Goal: Register for event/course

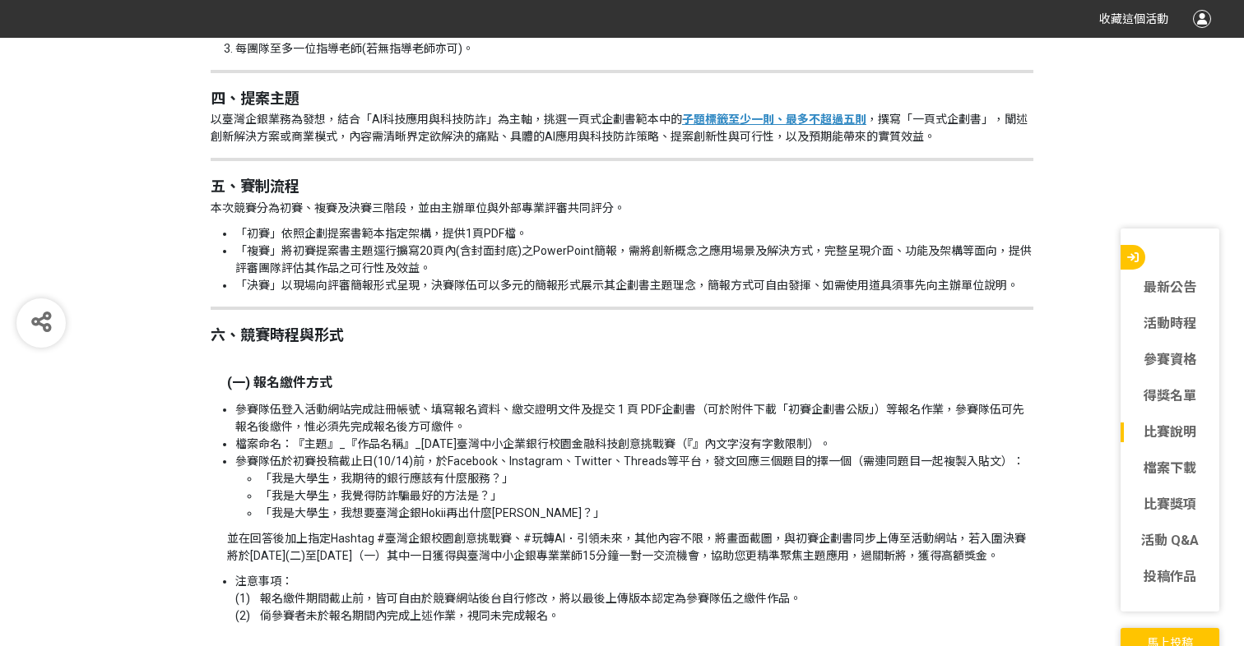
scroll to position [1911, 0]
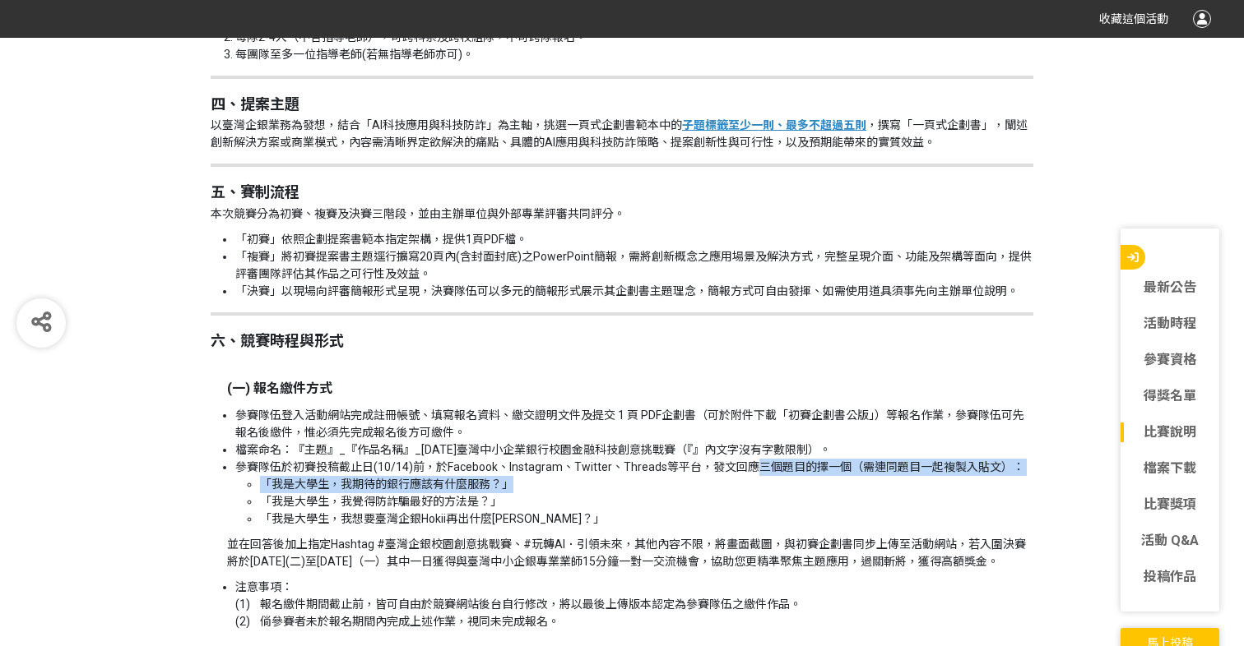
drag, startPoint x: 754, startPoint y: 465, endPoint x: 974, endPoint y: 480, distance: 220.1
click at [975, 480] on li "參賽隊伍於初賽投稿截止日(10/14)前，於Facebook、Instagram、Twitter、Threads等平台，發文回應三個題目的擇一個（需連同題目一…" at bounding box center [634, 493] width 798 height 69
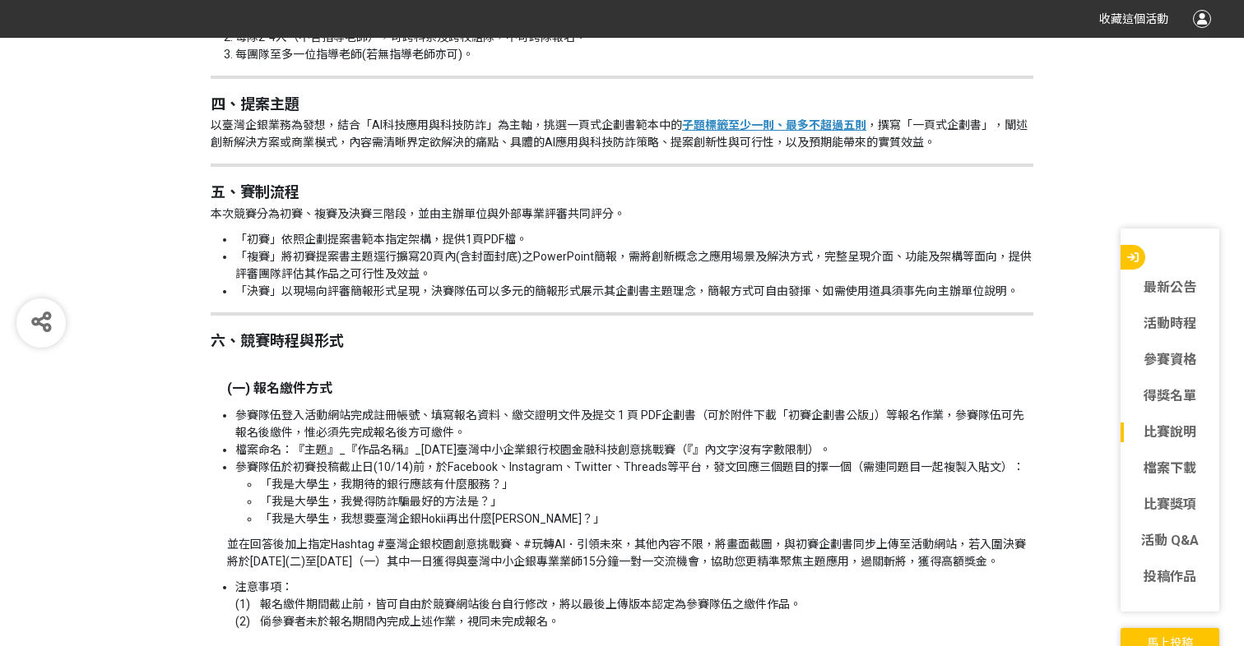
click at [939, 495] on li "「我是大學生，我覺得防詐騙最好的方法是？」" at bounding box center [646, 501] width 773 height 17
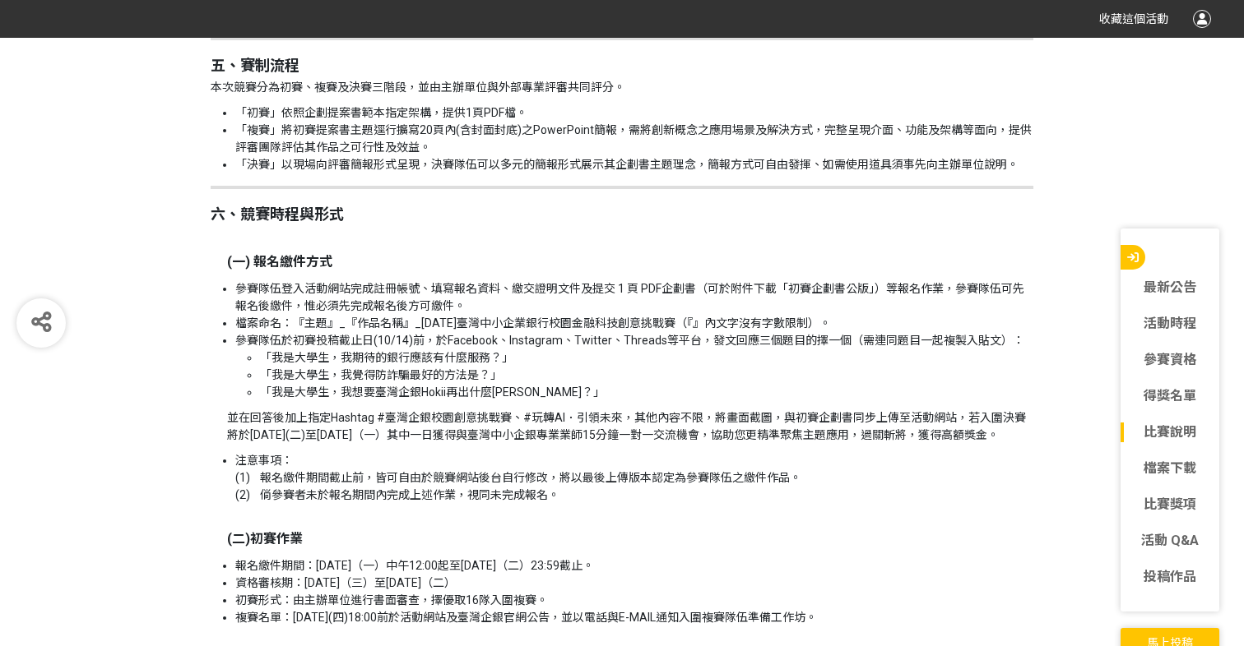
scroll to position [2044, 0]
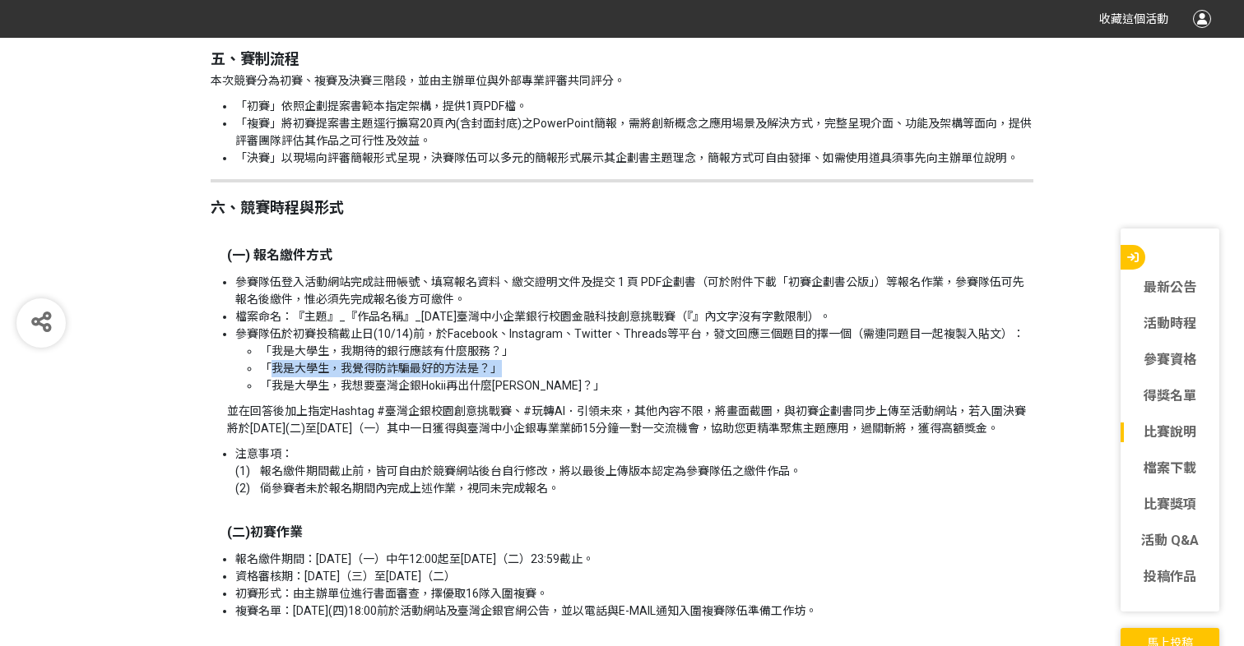
drag, startPoint x: 269, startPoint y: 361, endPoint x: 514, endPoint y: 368, distance: 245.2
click at [514, 368] on li "「我是大學生，我覺得防詐騙最好的方法是？」" at bounding box center [646, 368] width 773 height 17
click at [529, 438] on p "並在回答後加上指定Hashtag #臺灣企銀校園創意挑戰賽、#玩轉AI．引領未來，其他內容不限，將畫面截圖，與初賽企劃書同步上傳至活動網站，若入圍決賽將於[D…" at bounding box center [630, 420] width 806 height 35
drag, startPoint x: 274, startPoint y: 362, endPoint x: 485, endPoint y: 367, distance: 211.4
click at [485, 367] on li "「我是大學生，我覺得防詐騙最好的方法是？」" at bounding box center [646, 368] width 773 height 17
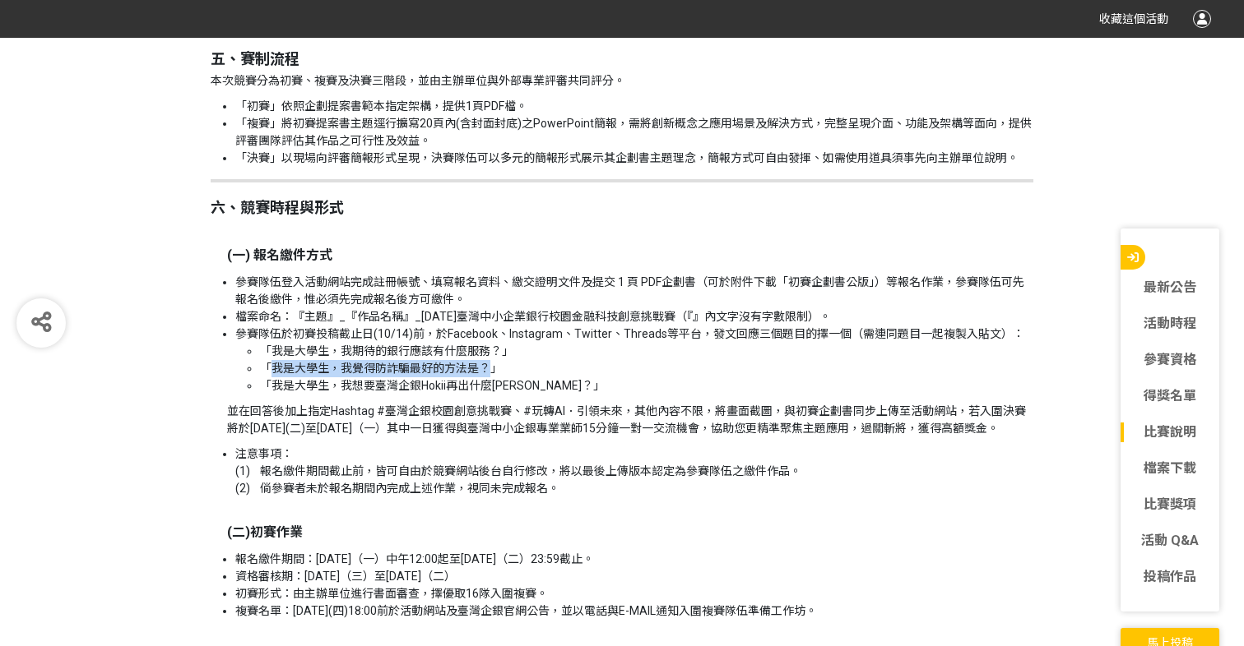
click at [625, 463] on li "注意事項： (1) 報名繳件期間截止前，皆可自由於競賽網站後台自行修改，將以最後上傳版本認定為參賽隊伍之繳件作品。 (2) 倘參賽者未於報名期間內完成上述作業…" at bounding box center [634, 472] width 798 height 52
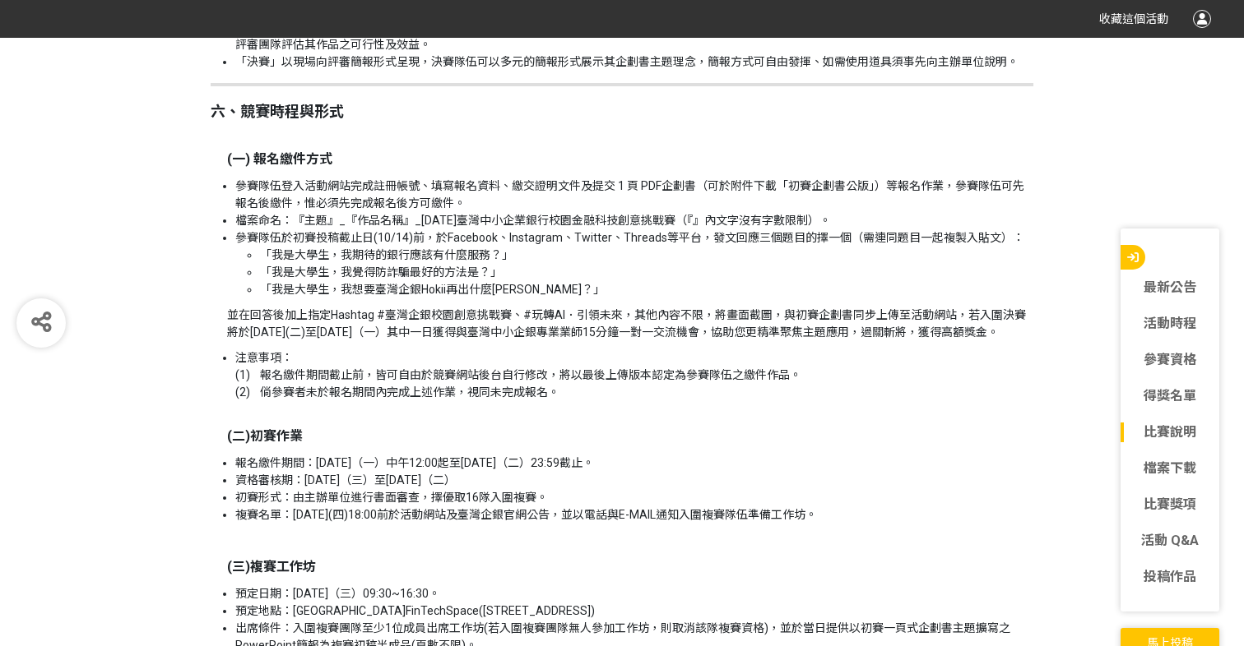
scroll to position [2119, 0]
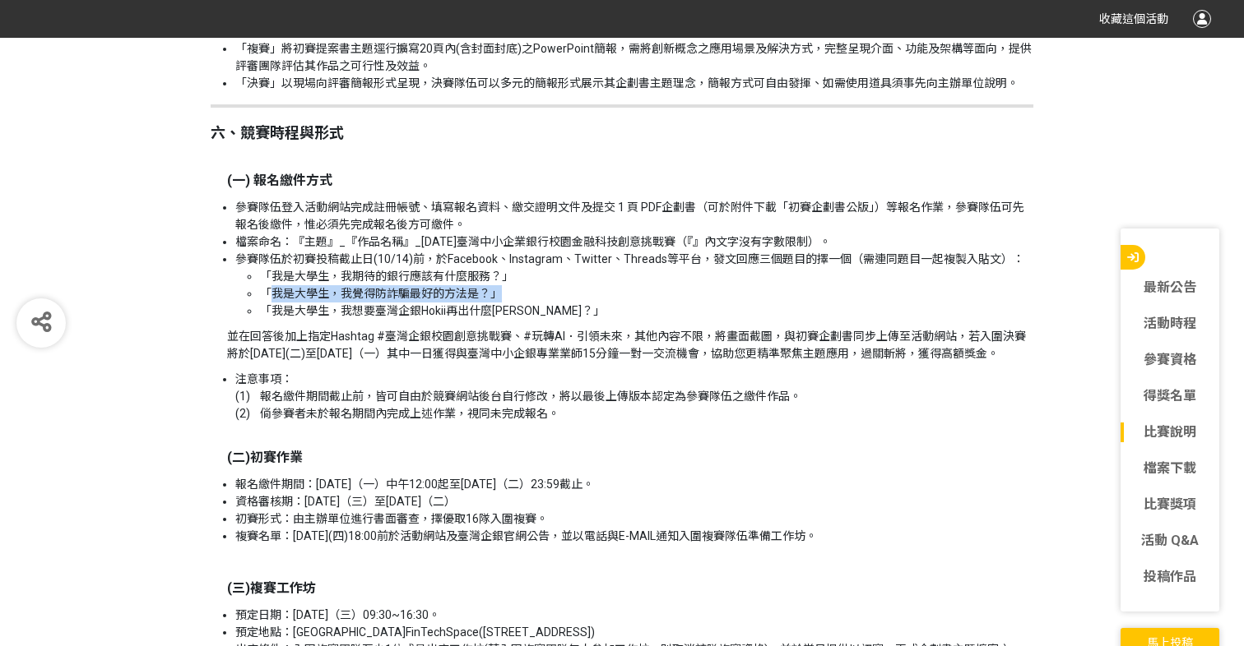
drag, startPoint x: 273, startPoint y: 285, endPoint x: 534, endPoint y: 286, distance: 260.7
click at [535, 289] on li "「我是大學生，我覺得防詐騙最好的方法是？」" at bounding box center [646, 293] width 773 height 17
click at [534, 286] on li "「我是大學生，我覺得防詐騙最好的方法是？」" at bounding box center [646, 293] width 773 height 17
drag, startPoint x: 501, startPoint y: 295, endPoint x: 220, endPoint y: 290, distance: 281.3
click at [220, 290] on ul "參賽隊伍登入活動網站完成註冊帳號、填寫報名資料、繳交證明文件及提交 1 頁 PDF企劃書（可於附件下載「初賽企劃書公版」）等報名作業，參賽隊伍可先報名後繳件，…" at bounding box center [622, 259] width 822 height 121
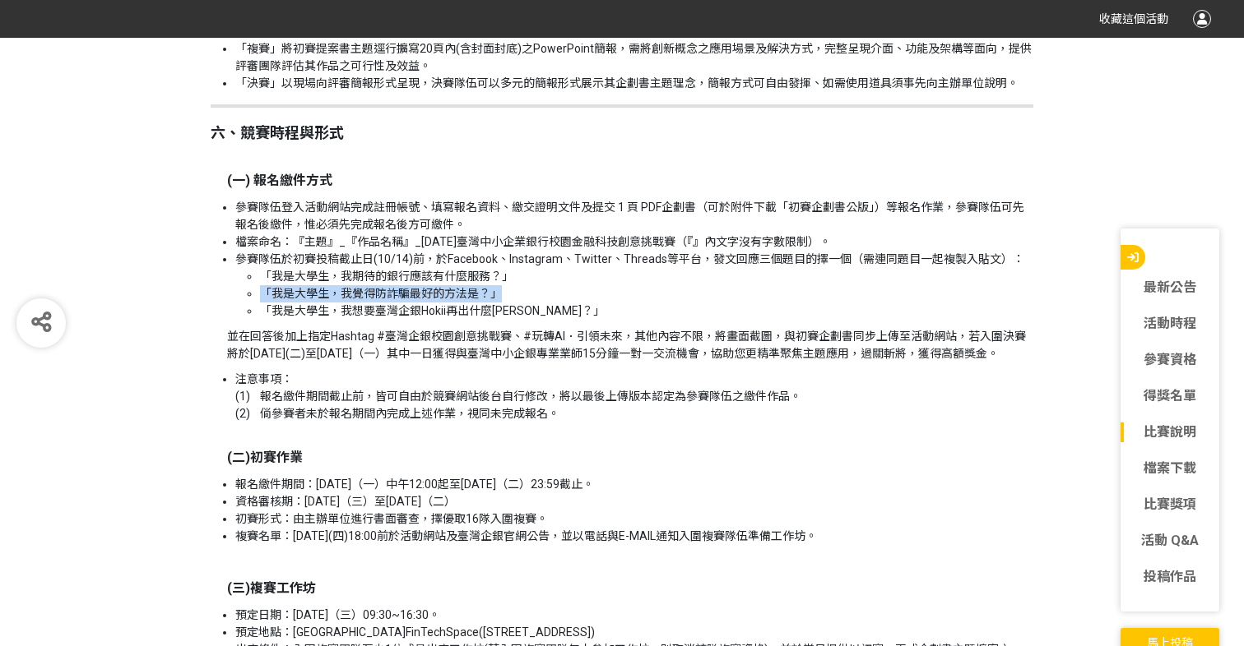
copy li "「我是大學生，我覺得防詐騙最好的方法是？」"
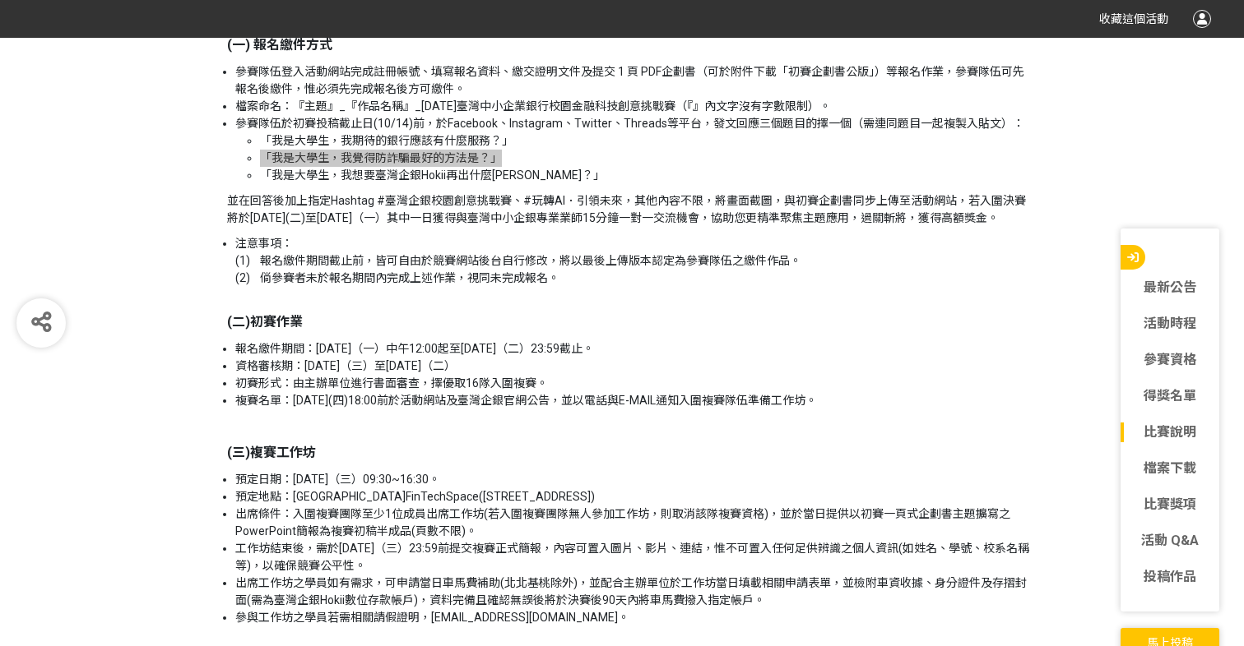
scroll to position [2253, 0]
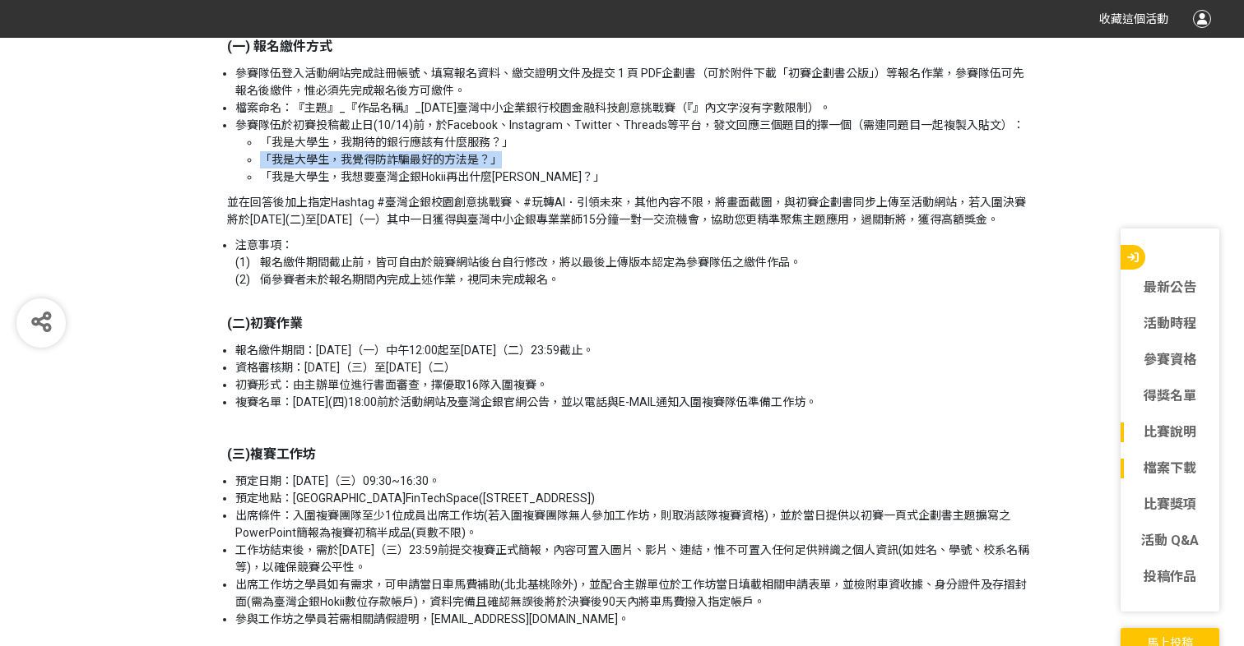
click at [1170, 454] on div "檔案下載" at bounding box center [1169, 469] width 99 height 36
click at [1153, 473] on link "檔案下載" at bounding box center [1169, 469] width 99 height 20
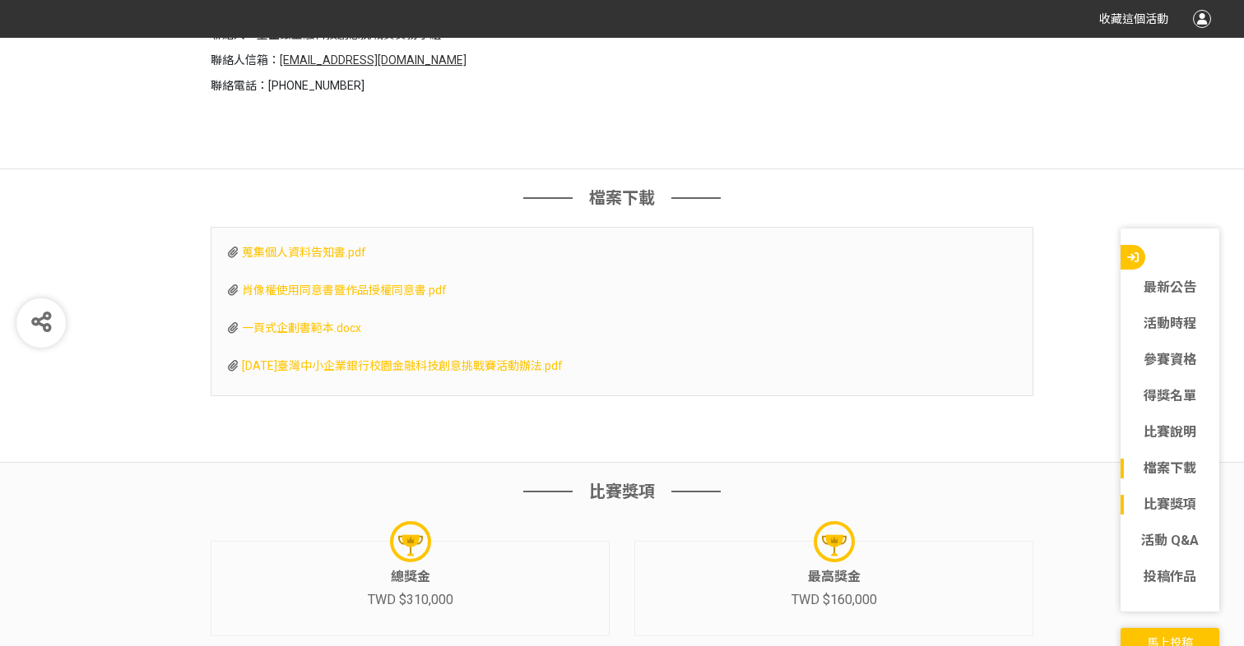
scroll to position [4895, 0]
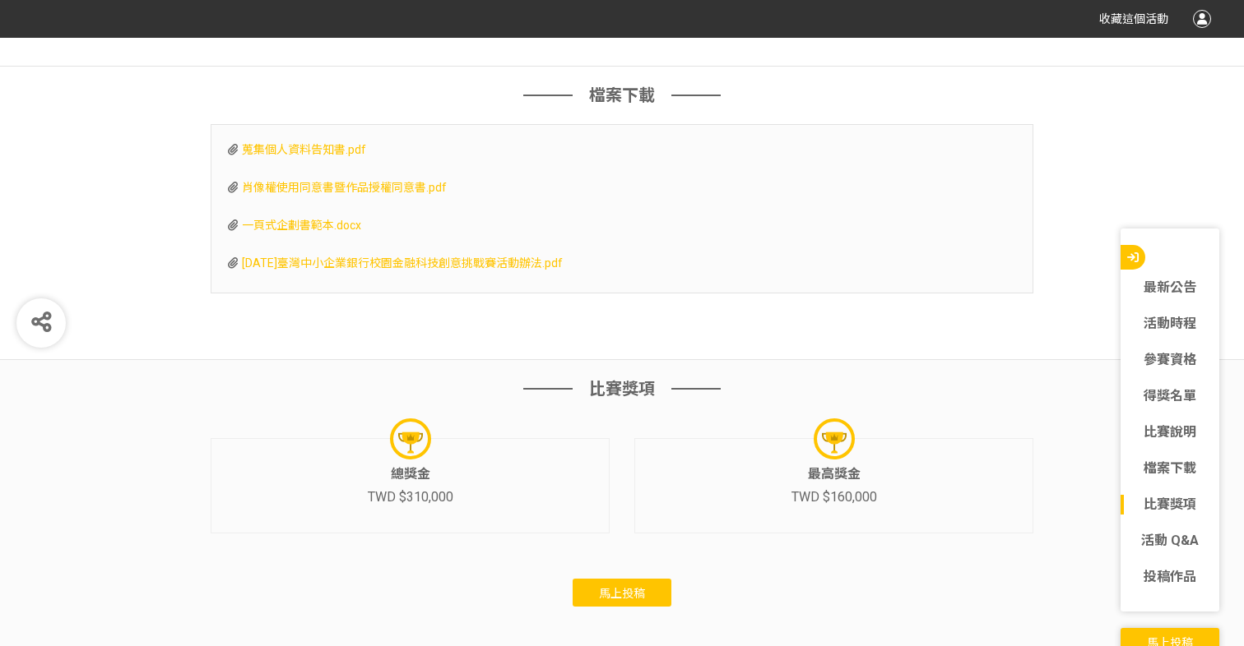
click at [325, 156] on span "蒐集個人資料告知書.pdf" at bounding box center [304, 149] width 124 height 13
click at [301, 232] on span "一頁式企劃書範本.docx" at bounding box center [301, 225] width 119 height 13
click at [1106, 227] on div "檔案下載 蒐集個人資料告知書.pdf 肖像權使用同意書暨作品授權同意書.pdf 一頁式企劃書範本.docx [DATE]臺灣中小企業銀行校園金融科技創意挑戰賽…" at bounding box center [622, 214] width 1244 height 294
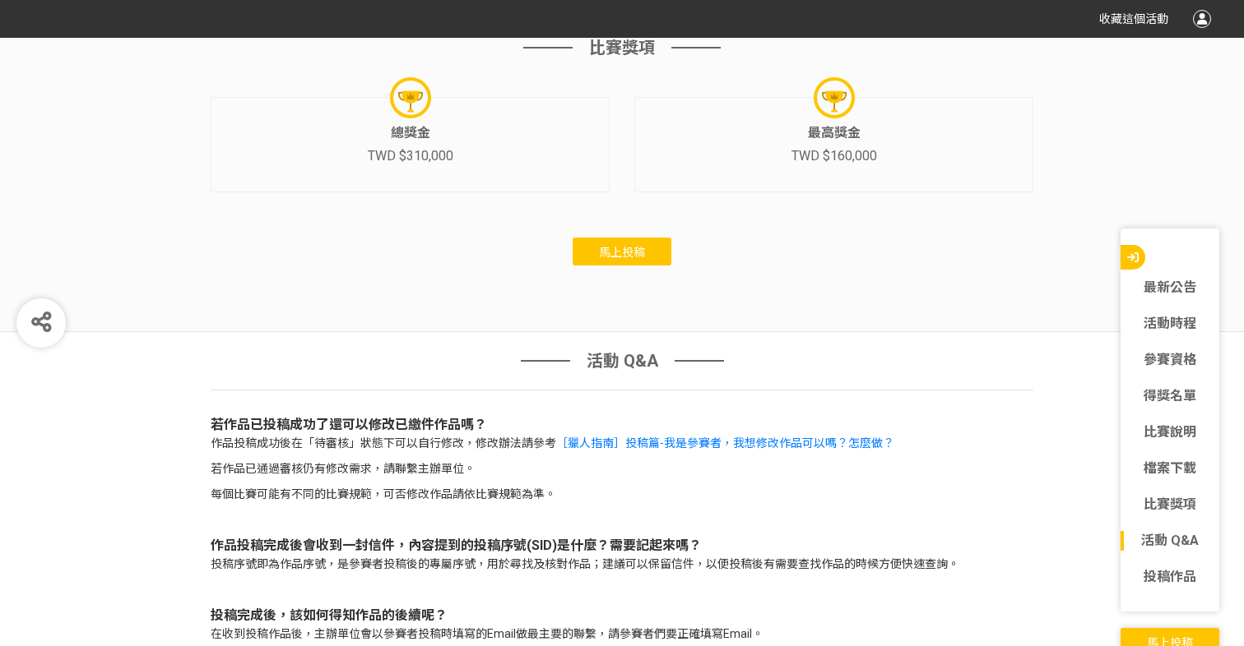
scroll to position [5257, 0]
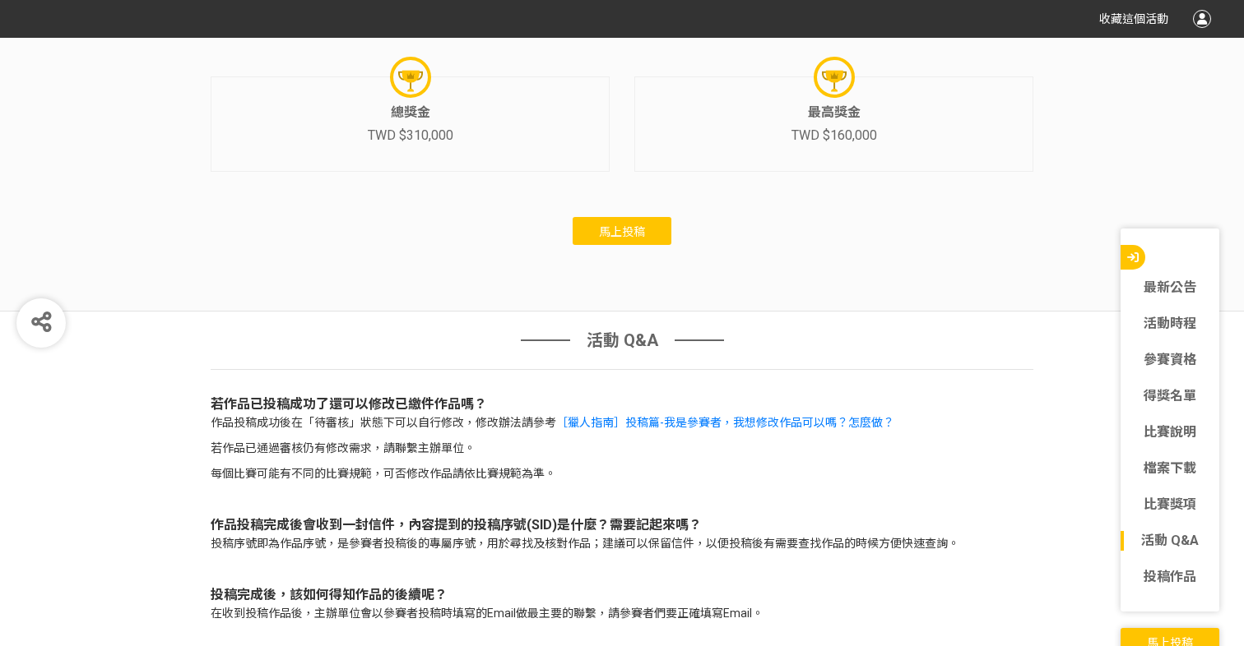
click at [609, 234] on button "馬上投稿" at bounding box center [621, 231] width 99 height 28
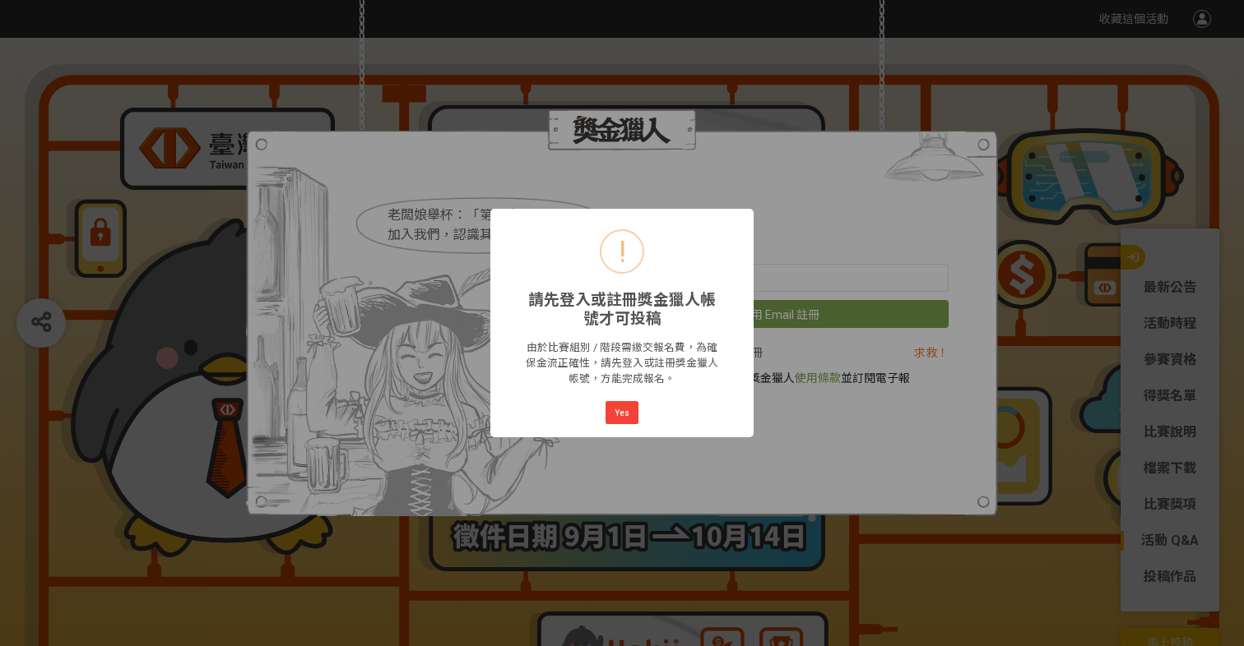
scroll to position [0, 0]
click at [623, 419] on button "Yes" at bounding box center [621, 412] width 33 height 23
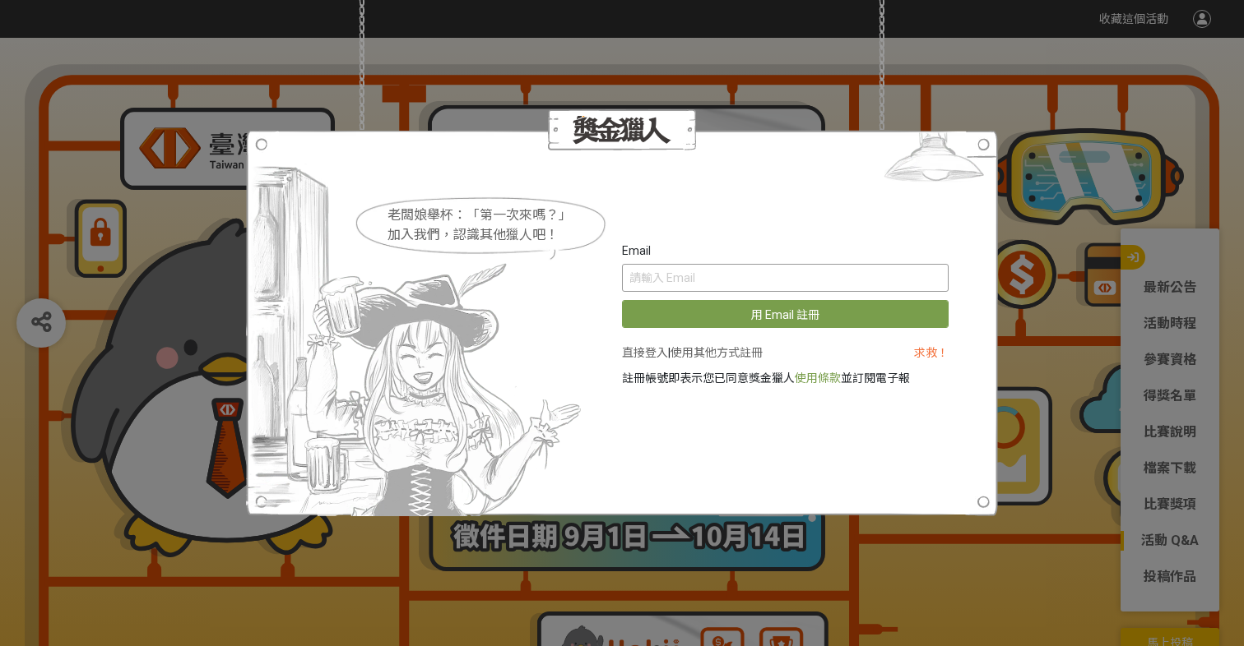
click at [706, 280] on input "text" at bounding box center [785, 278] width 327 height 28
type input "ˋ"
type input "[EMAIL_ADDRESS][DOMAIN_NAME]"
click at [785, 314] on button "用 Email 註冊" at bounding box center [785, 314] width 327 height 28
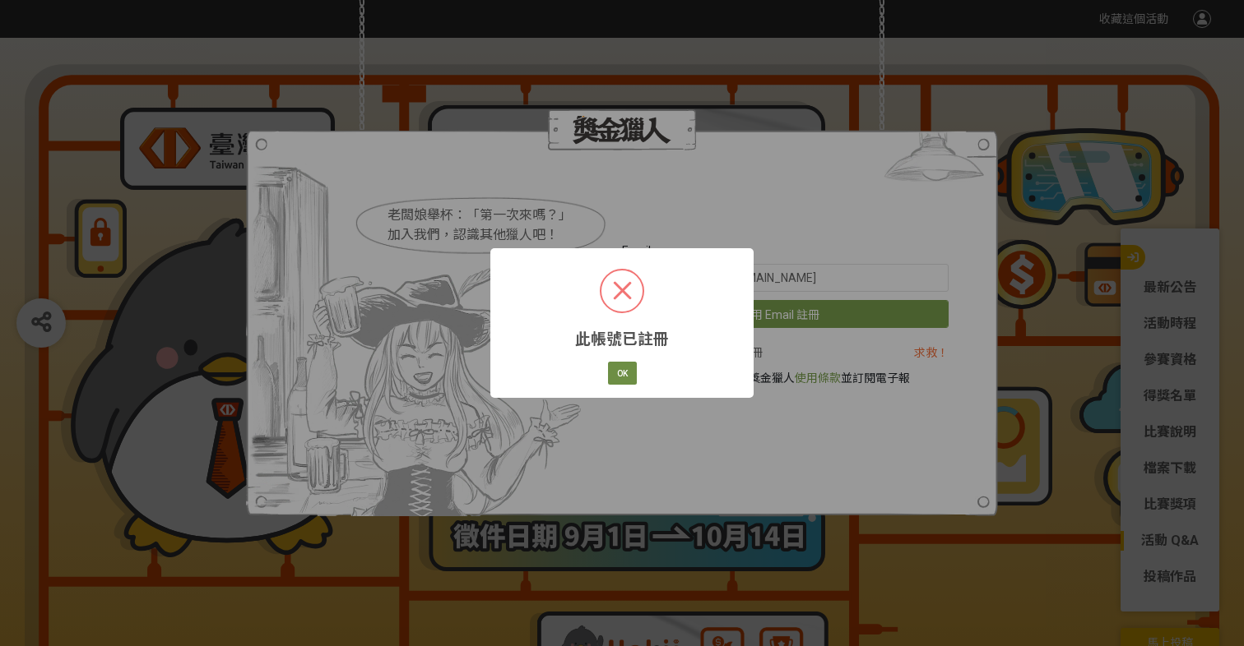
click at [616, 377] on button "OK" at bounding box center [622, 373] width 29 height 23
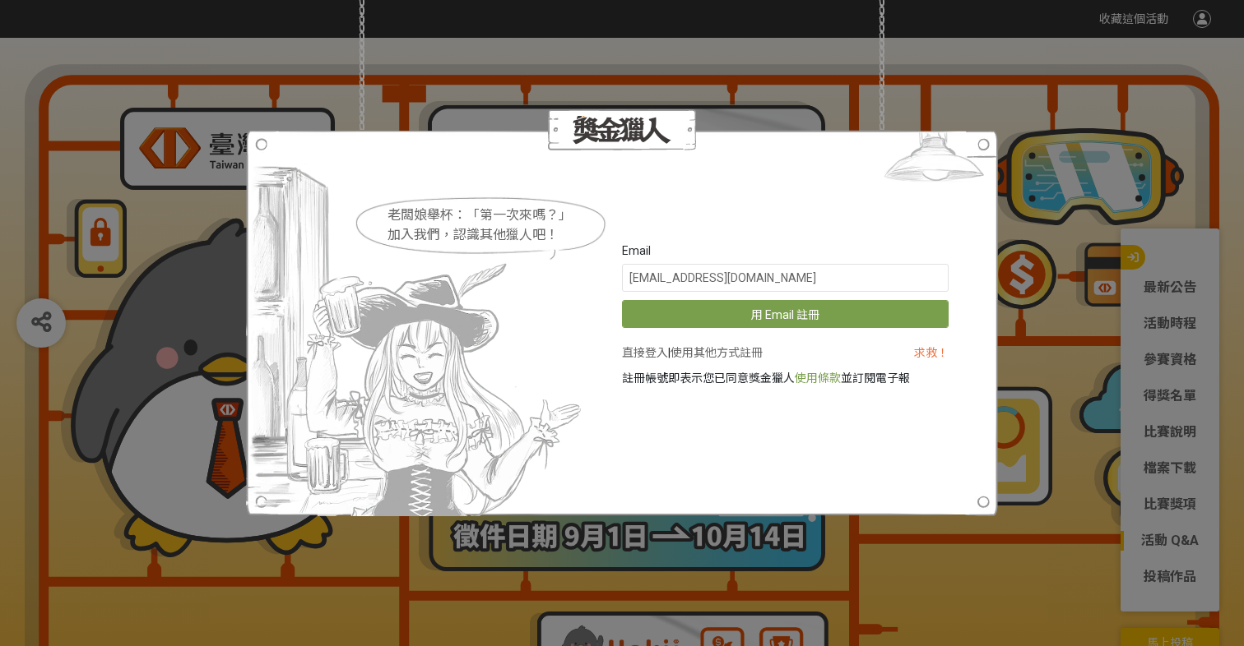
click at [1035, 111] on div "老闆娘舉杯：「第一次來嗎？」 加入我們，認識其他獵人吧！ Email [EMAIL_ADDRESS][DOMAIN_NAME] 用 Email 註冊 直接登入…" at bounding box center [622, 323] width 1244 height 646
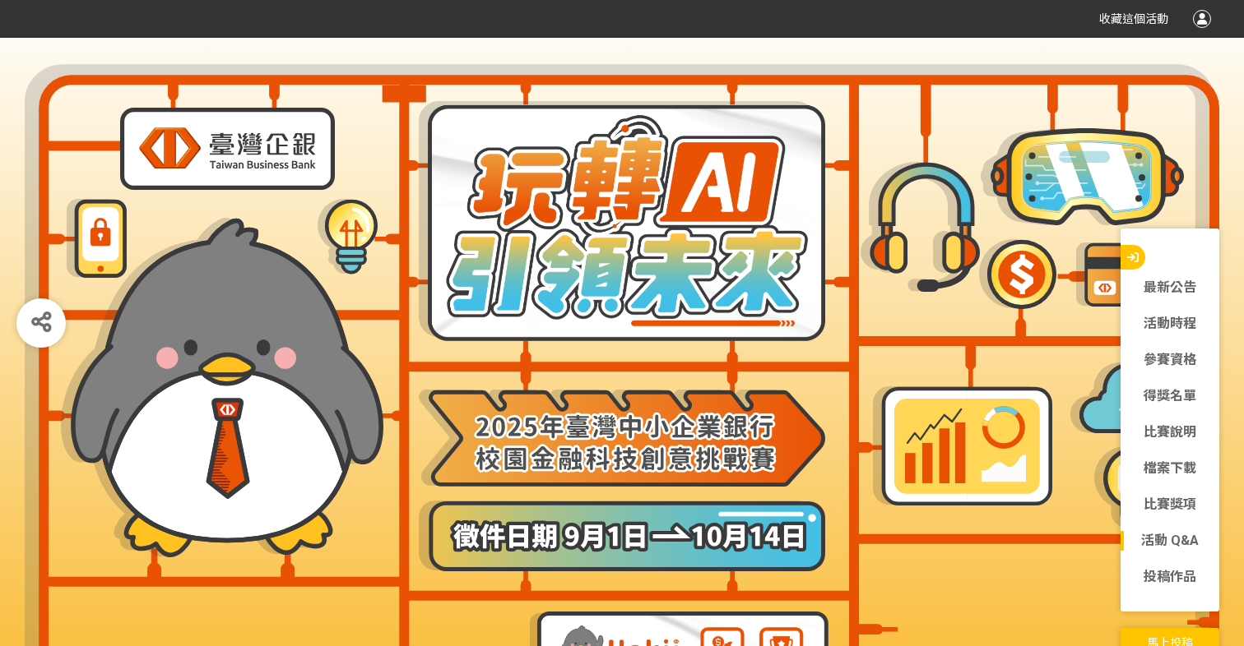
click at [1208, 29] on div "收藏這個活動" at bounding box center [1142, 19] width 137 height 30
click at [1198, 21] on div at bounding box center [1202, 19] width 18 height 18
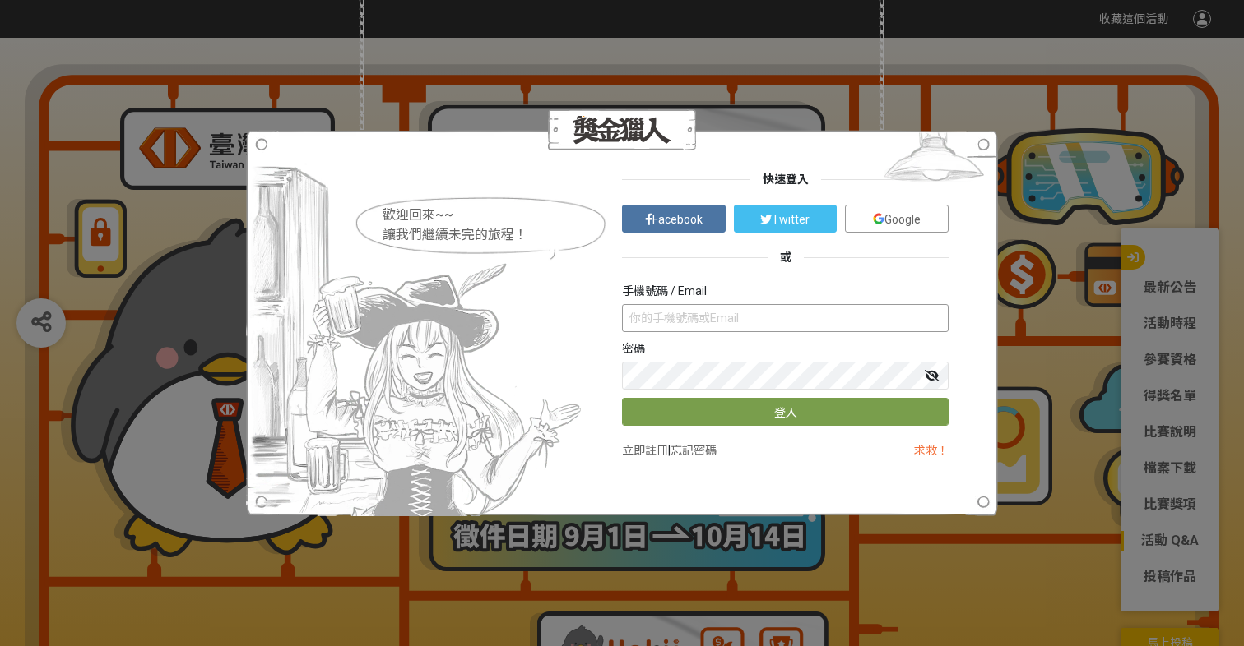
type input "4"
click at [875, 215] on img at bounding box center [879, 219] width 12 height 12
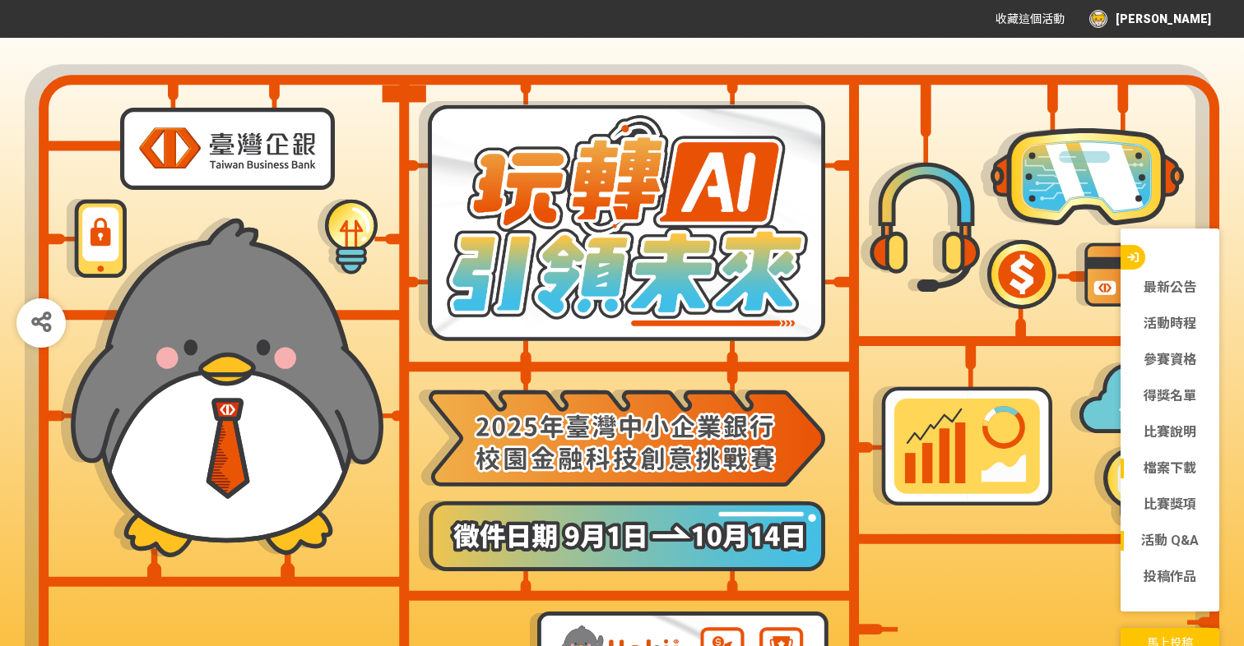
click at [1176, 465] on link "檔案下載" at bounding box center [1169, 469] width 99 height 20
click at [1154, 467] on link "檔案下載" at bounding box center [1169, 469] width 99 height 20
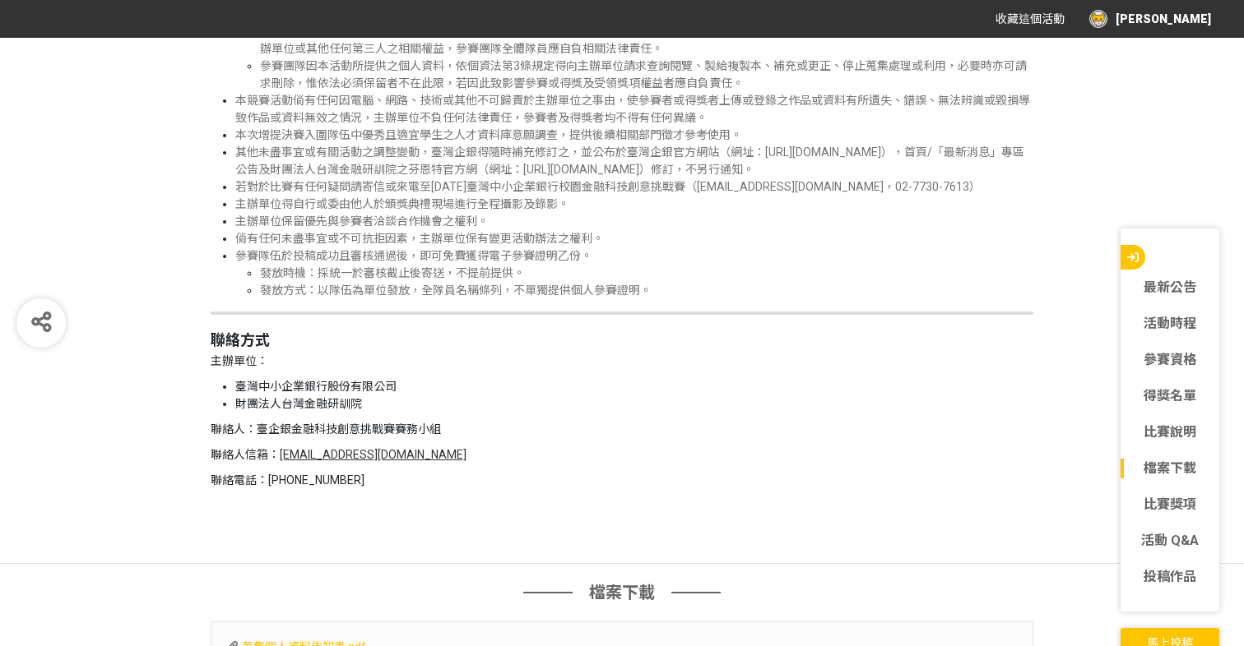
scroll to position [4404, 0]
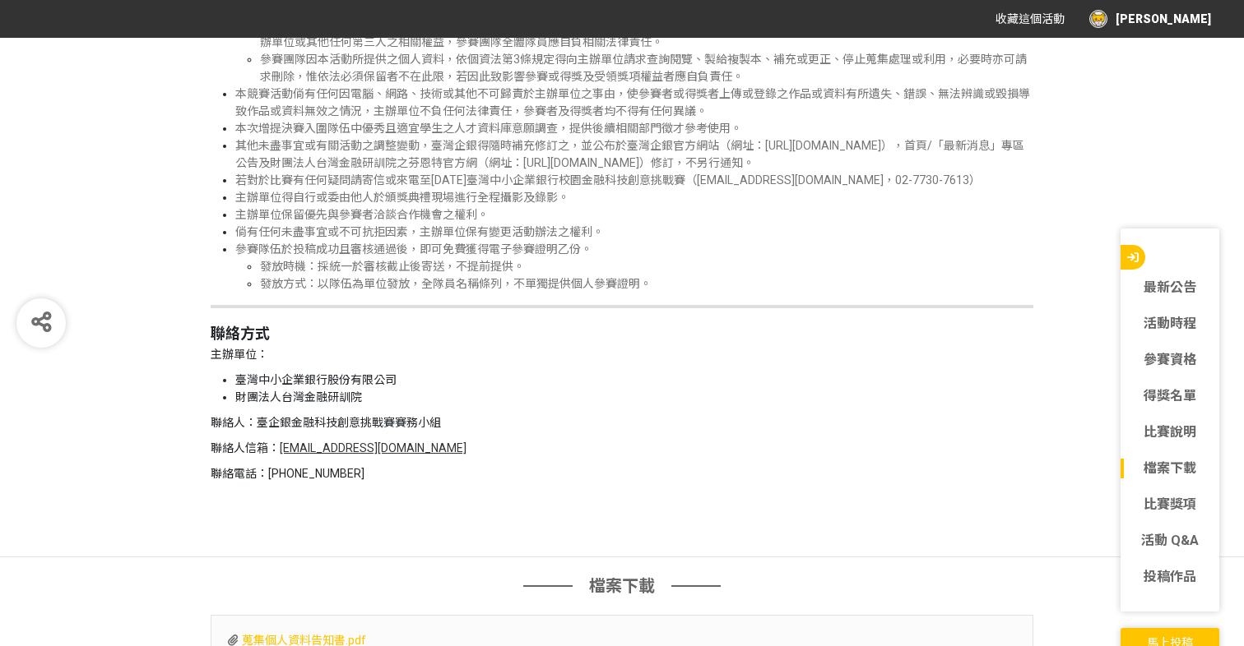
click at [1156, 477] on link "檔案下載" at bounding box center [1169, 469] width 99 height 20
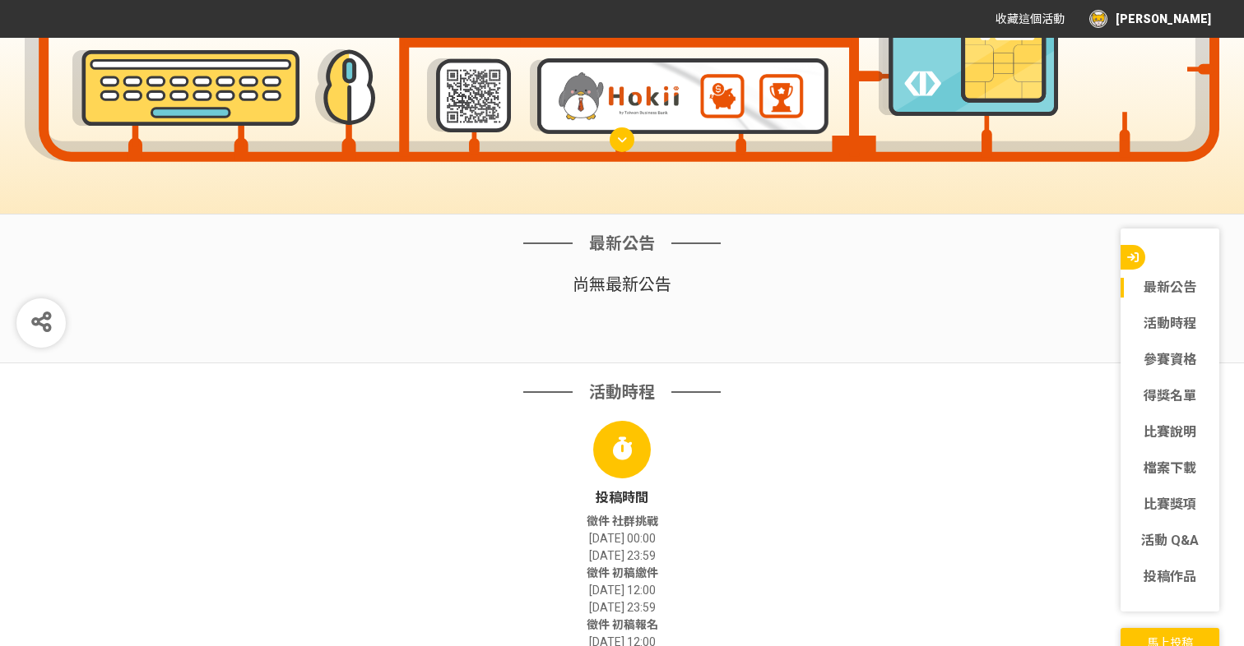
scroll to position [550, 0]
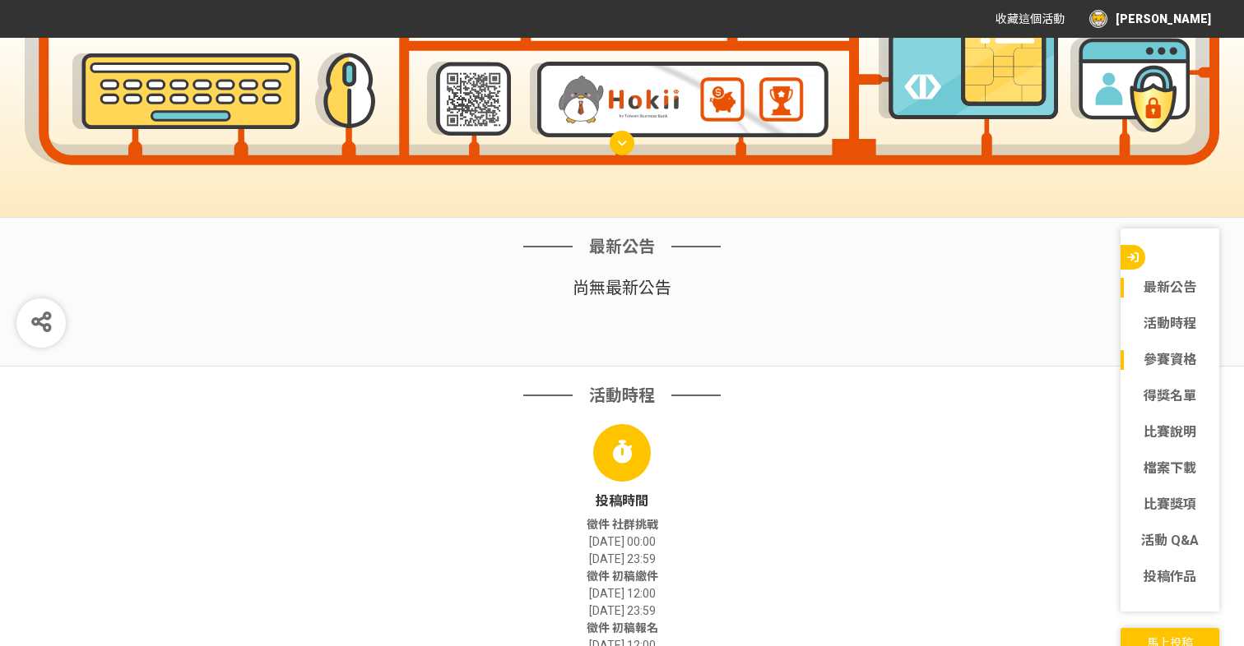
click at [1172, 367] on link "參賽資格" at bounding box center [1169, 360] width 99 height 20
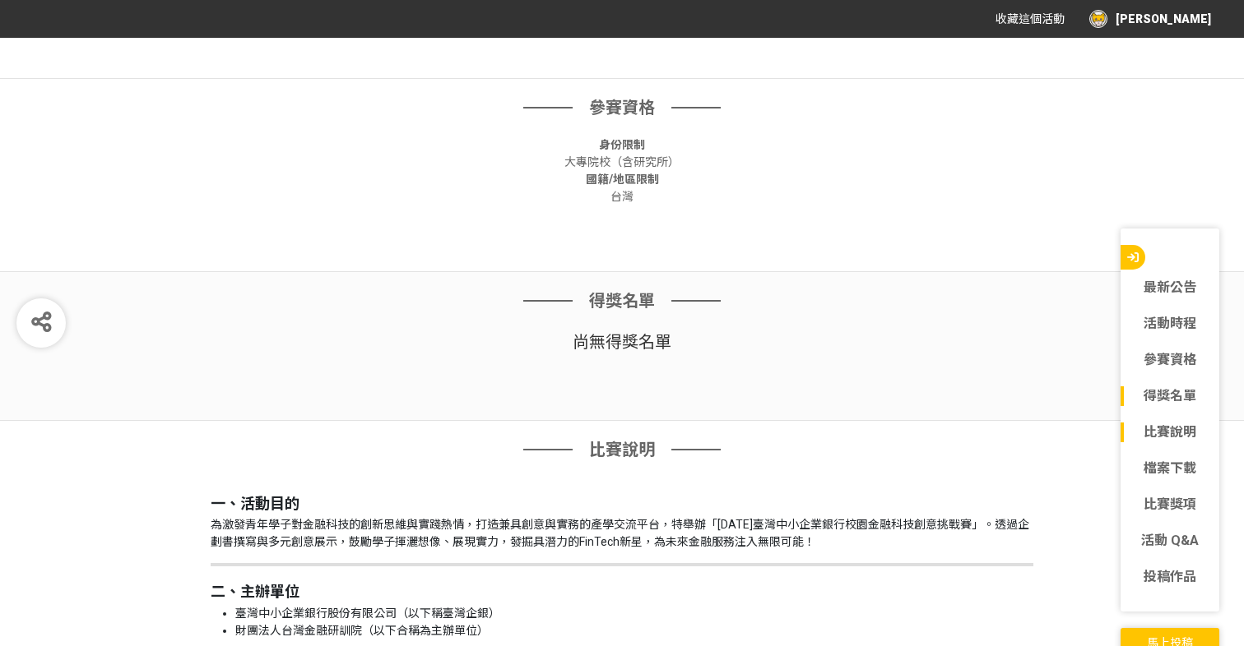
click at [1171, 436] on link "比賽說明" at bounding box center [1169, 433] width 99 height 20
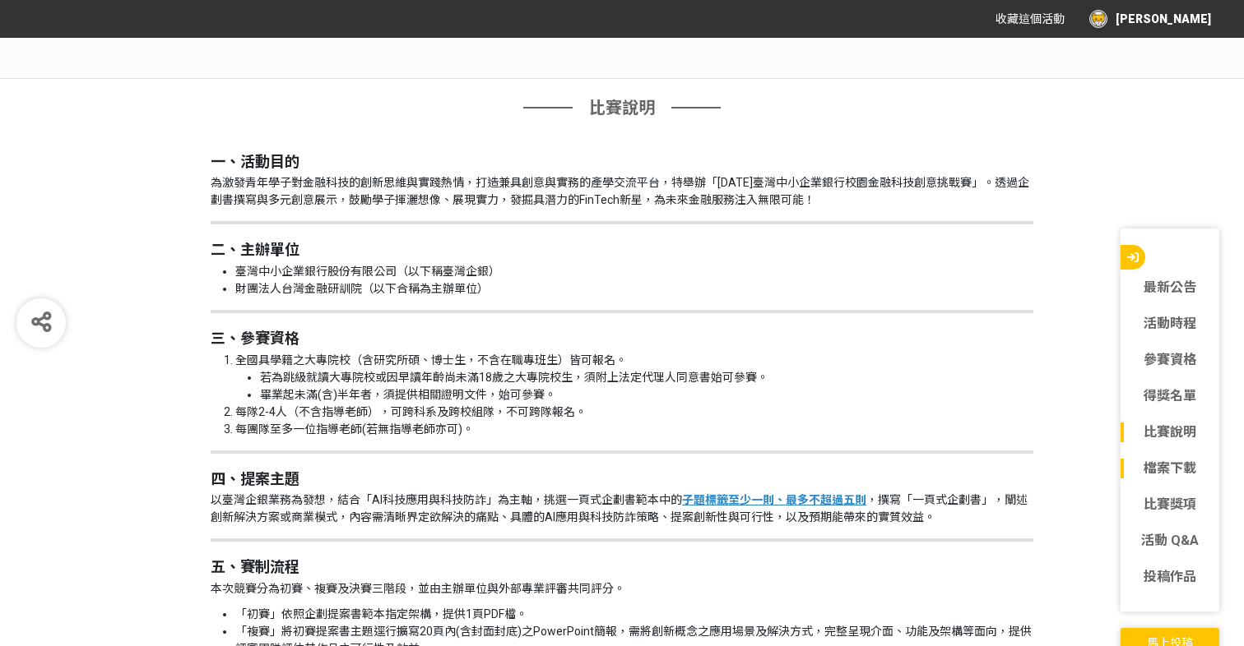
click at [1168, 468] on link "檔案下載" at bounding box center [1169, 469] width 99 height 20
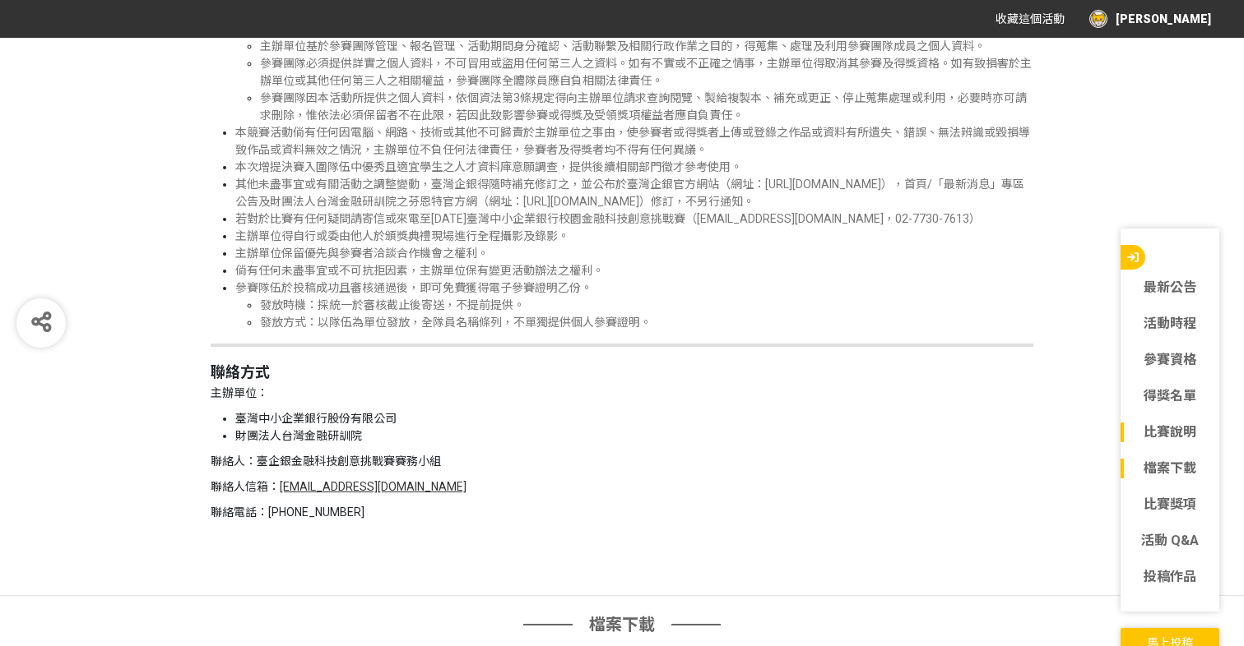
scroll to position [4895, 0]
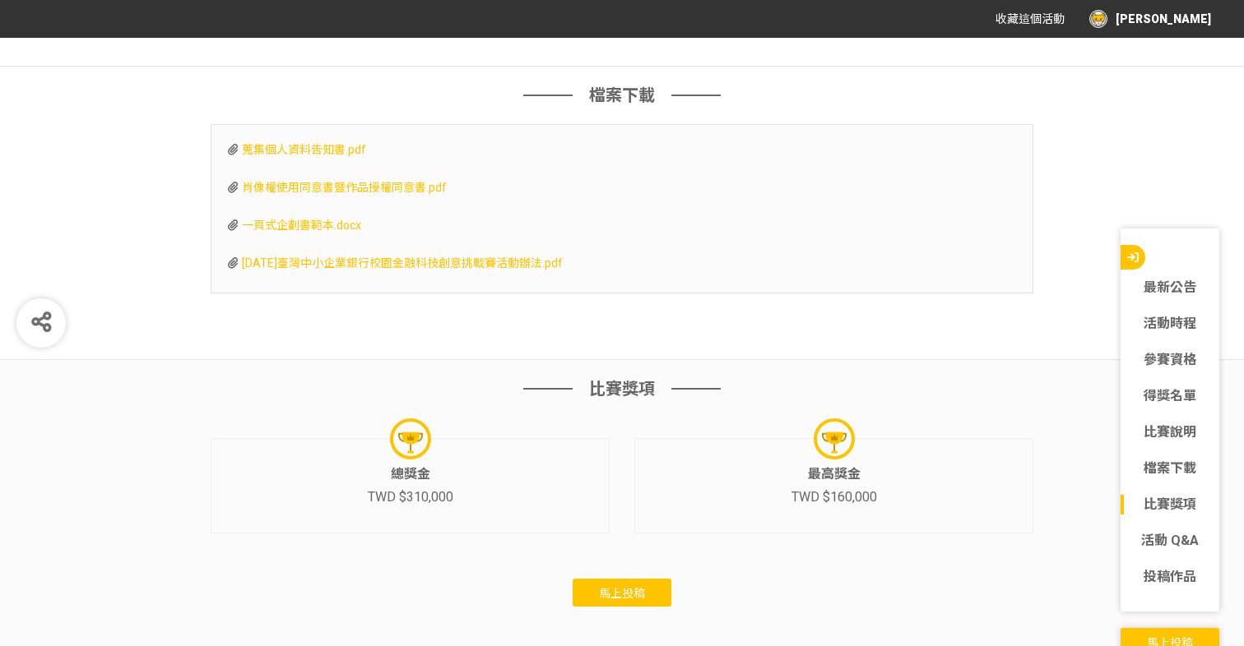
click at [636, 591] on button "馬上投稿" at bounding box center [621, 593] width 99 height 28
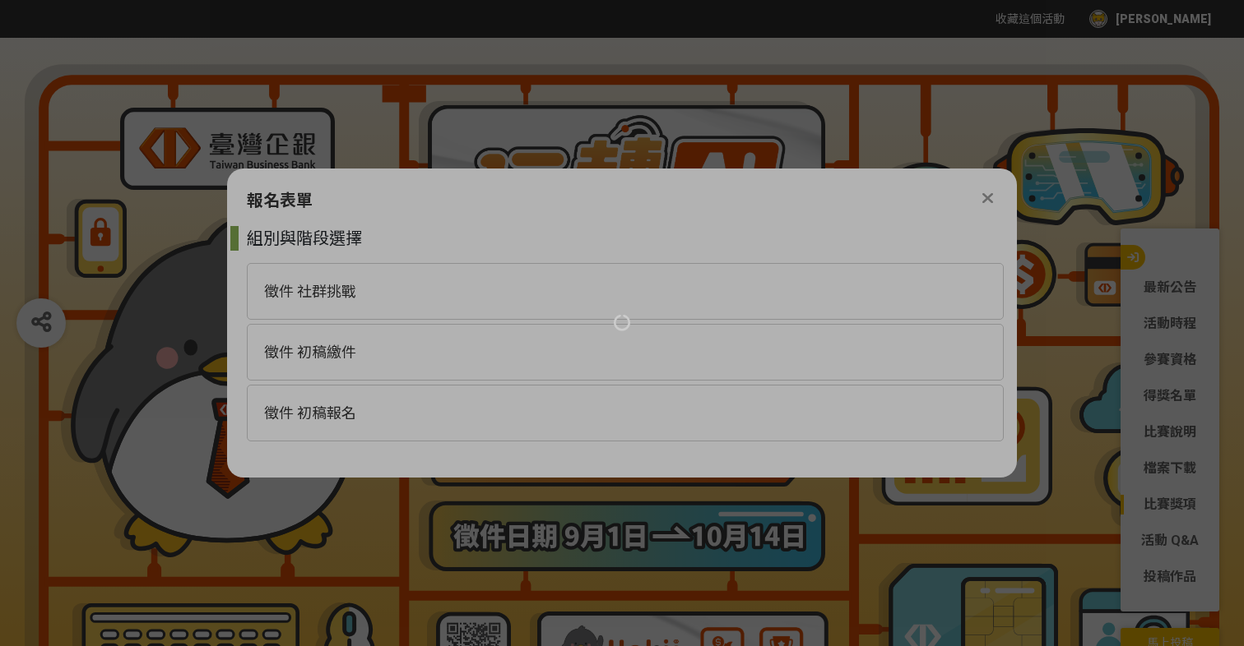
scroll to position [0, 0]
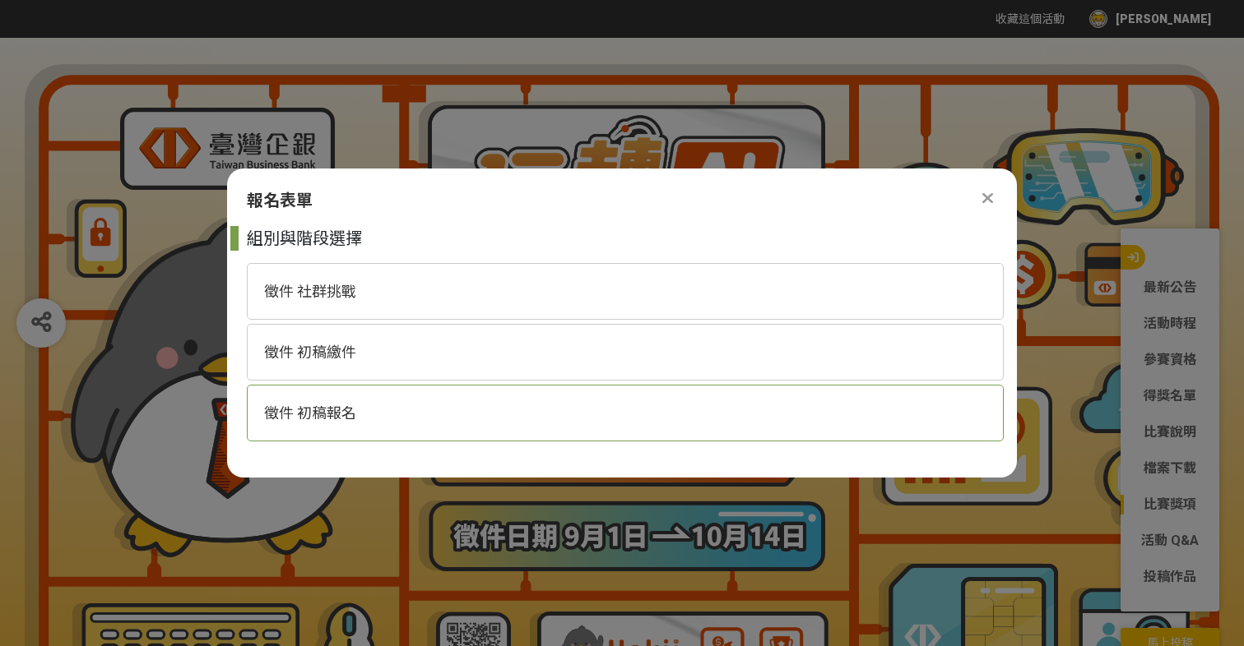
click at [504, 416] on div "徵件 初稿報名" at bounding box center [625, 413] width 757 height 57
select select "185368:185625"
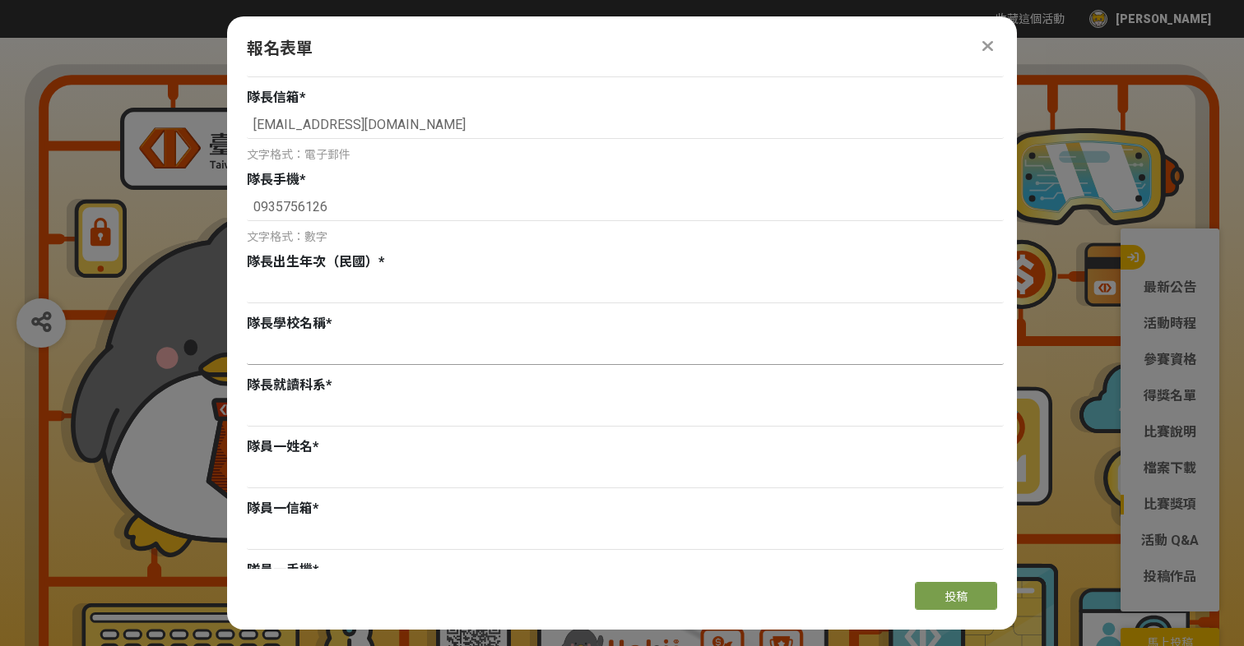
scroll to position [358, 0]
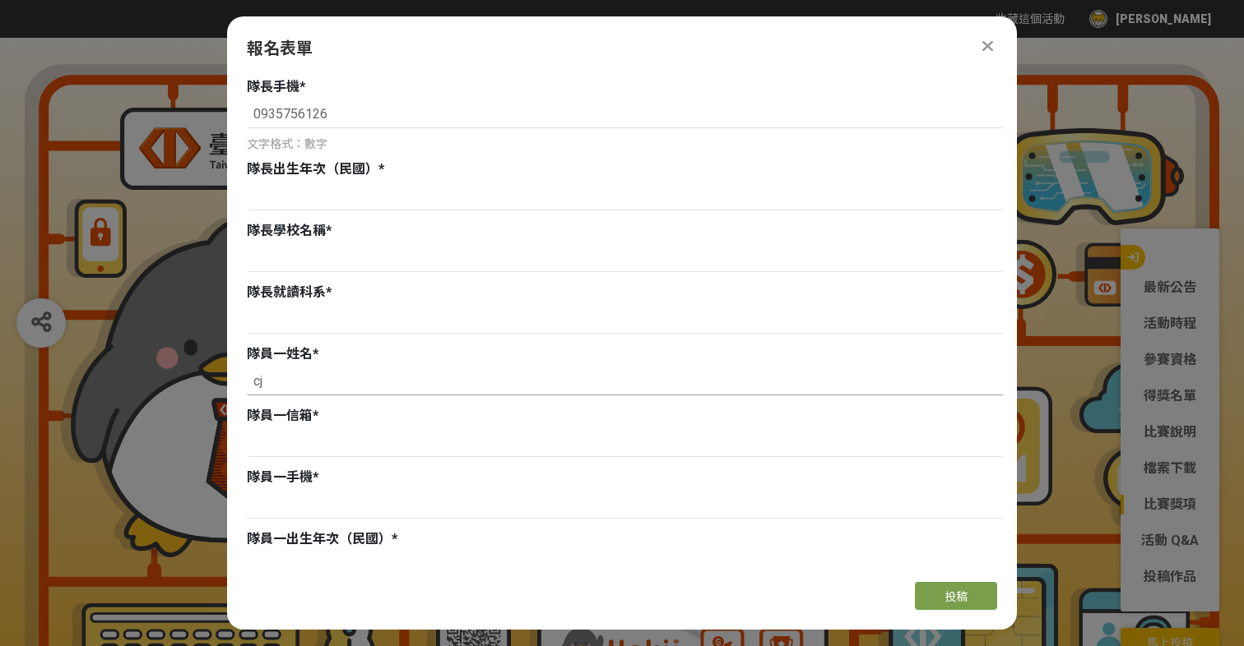
type input "c"
type input "[PERSON_NAME]"
click at [320, 433] on input at bounding box center [625, 443] width 757 height 28
type input "Ｍ"
drag, startPoint x: 450, startPoint y: 439, endPoint x: 210, endPoint y: 440, distance: 240.2
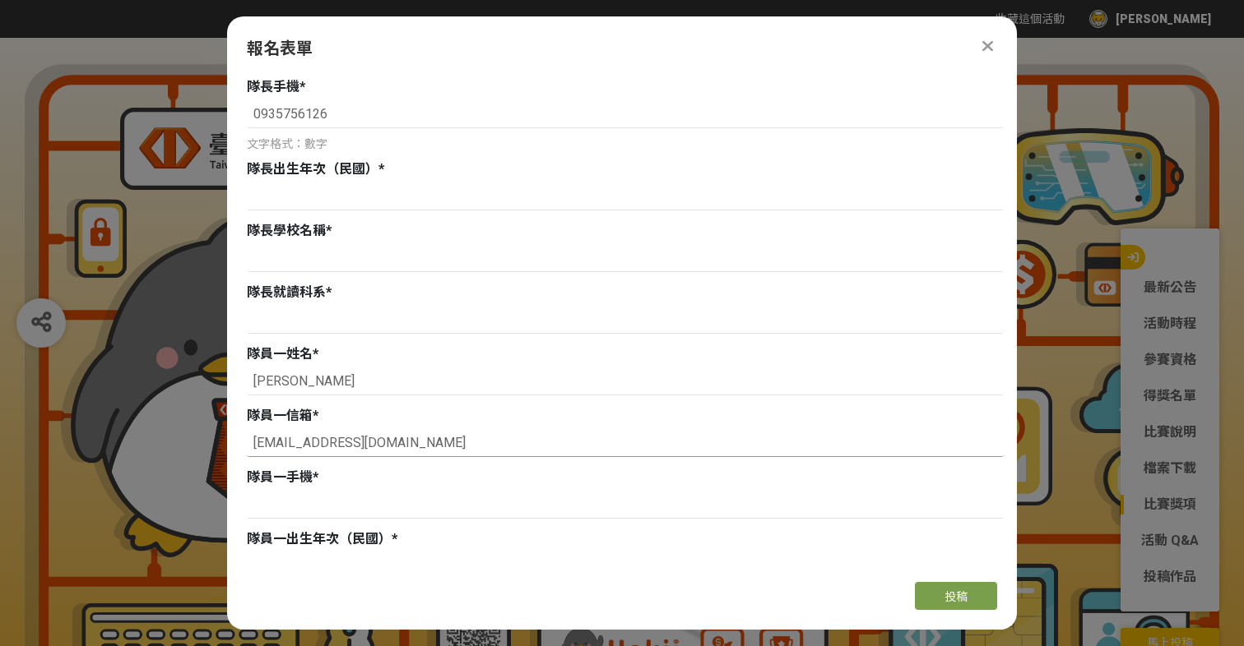
type input "[EMAIL_ADDRESS][DOMAIN_NAME]"
drag, startPoint x: 256, startPoint y: 506, endPoint x: 345, endPoint y: 507, distance: 88.8
click at [345, 507] on input "0935756126" at bounding box center [625, 505] width 757 height 28
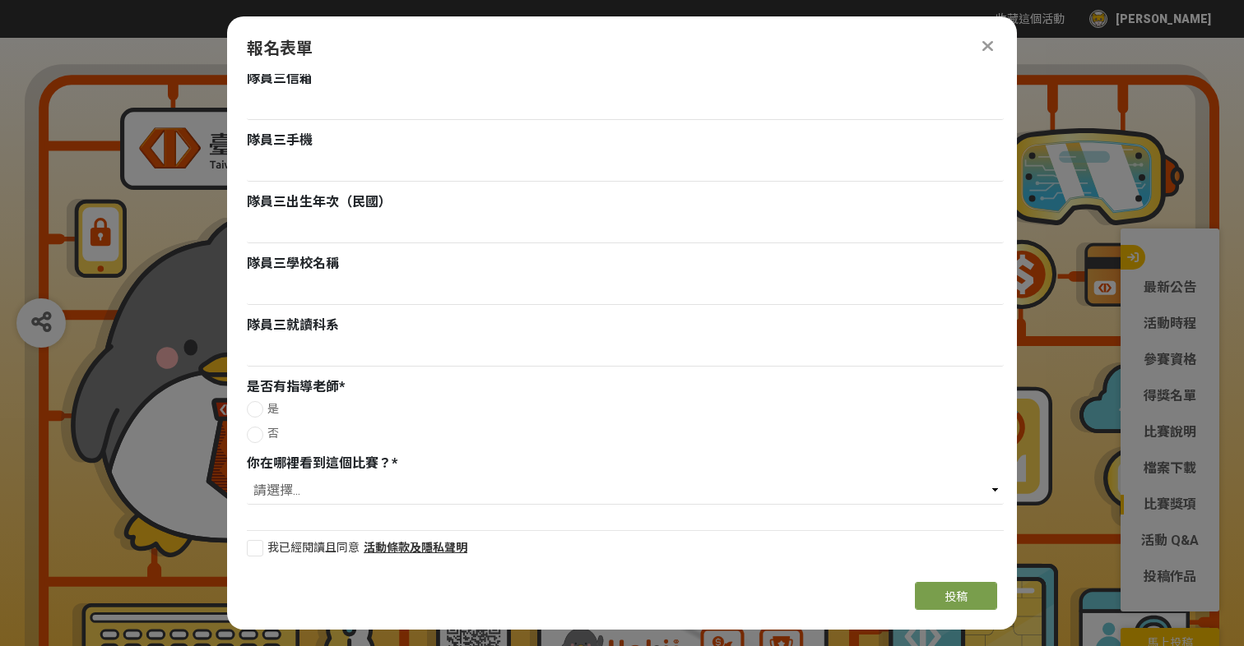
scroll to position [0, 0]
type input "0935756126"
click at [312, 489] on select "請選擇... 獎金獵人網站 Facebook / Instagram 校園講座 / 老師系上推薦 電子郵件 海報 其他" at bounding box center [625, 491] width 757 height 28
click at [370, 496] on select "請選擇... 獎金獵人網站 Facebook / Instagram 校園講座 / 老師系上推薦 電子郵件 海報 其他" at bounding box center [625, 491] width 757 height 28
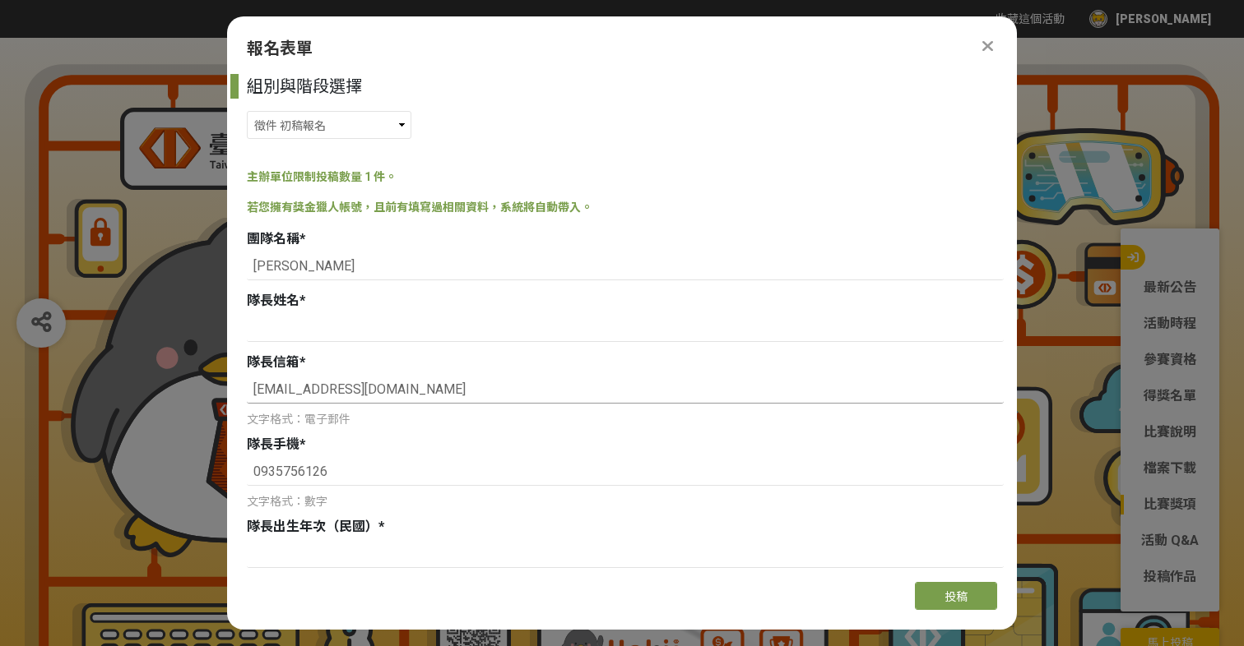
drag, startPoint x: 429, startPoint y: 389, endPoint x: 176, endPoint y: 341, distance: 257.8
drag, startPoint x: 340, startPoint y: 467, endPoint x: 212, endPoint y: 467, distance: 128.3
click at [507, 125] on div "徵件 社群挑戰 徵件 初稿繳件 徵件 初稿報名" at bounding box center [625, 125] width 757 height 28
click at [364, 115] on select "徵件 社群挑戰 徵件 初稿繳件 徵件 初稿報名" at bounding box center [329, 125] width 164 height 28
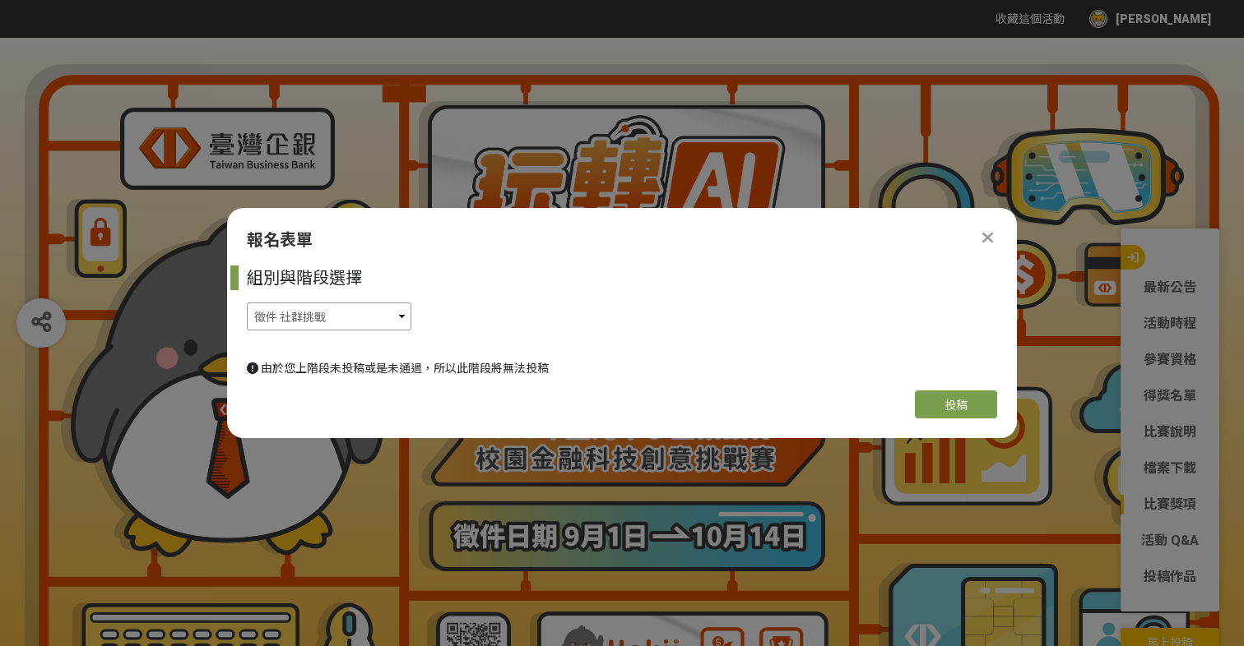
click at [386, 310] on select "徵件 社群挑戰 徵件 初稿繳件 徵件 初稿報名" at bounding box center [329, 317] width 164 height 28
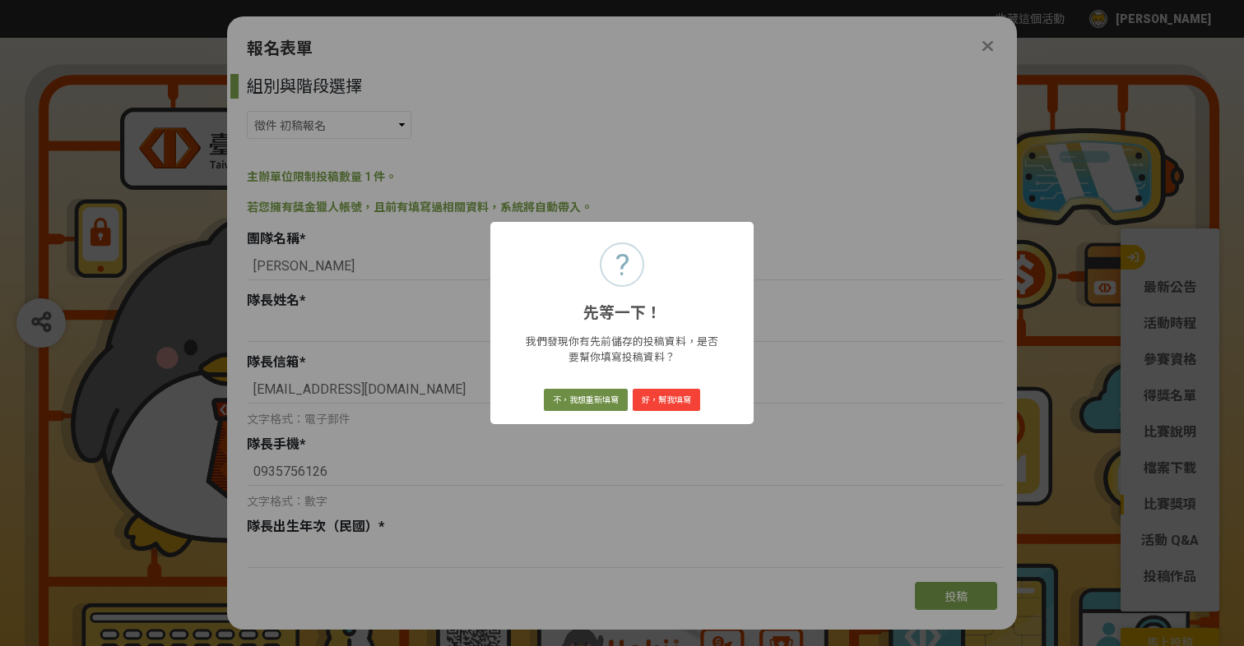
click at [601, 397] on button "不，我想重新填寫" at bounding box center [586, 400] width 84 height 23
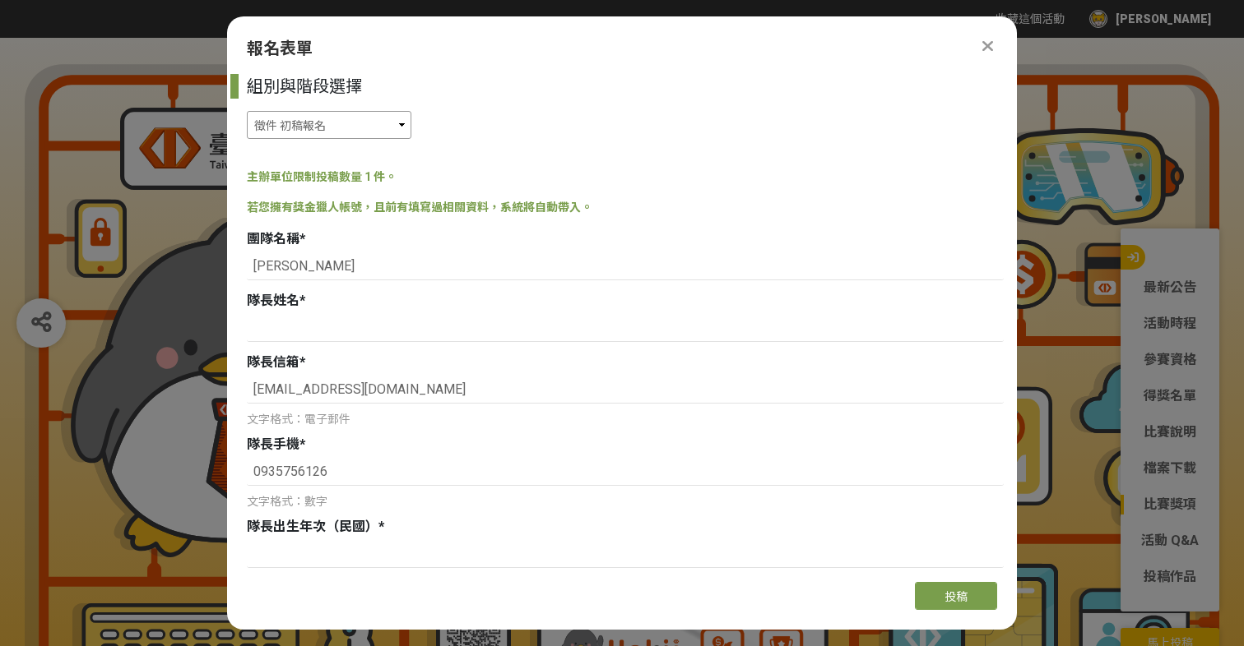
click at [333, 116] on select "徵件 社群挑戰 徵件 初稿繳件 徵件 初稿報名" at bounding box center [329, 125] width 164 height 28
select select "185368:185627"
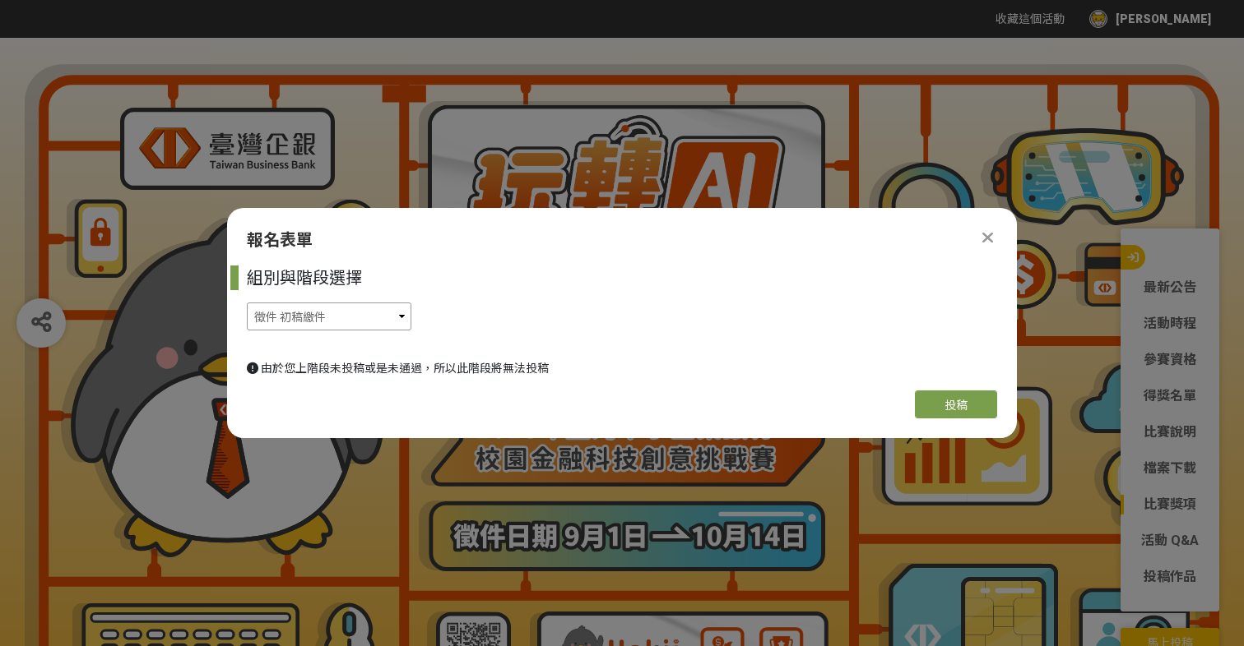
click at [377, 316] on select "徵件 社群挑戰 徵件 初稿繳件 徵件 初稿報名" at bounding box center [329, 317] width 164 height 28
click at [984, 229] on icon at bounding box center [987, 237] width 11 height 16
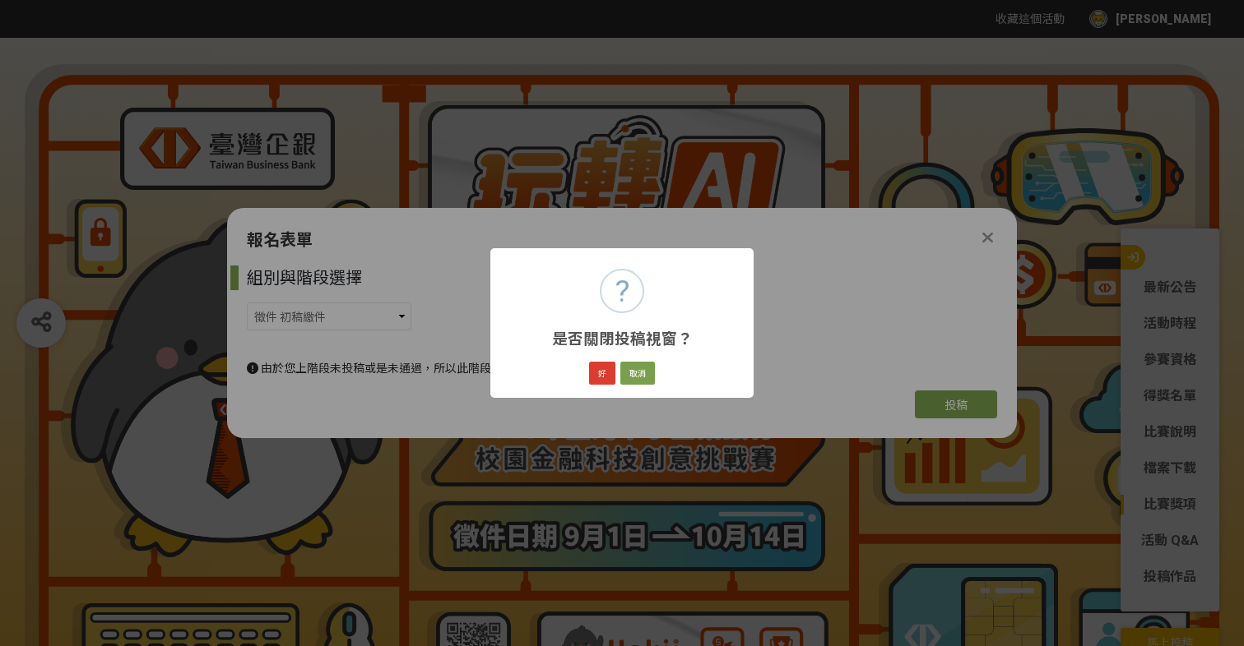
click at [607, 380] on button "好" at bounding box center [602, 373] width 26 height 23
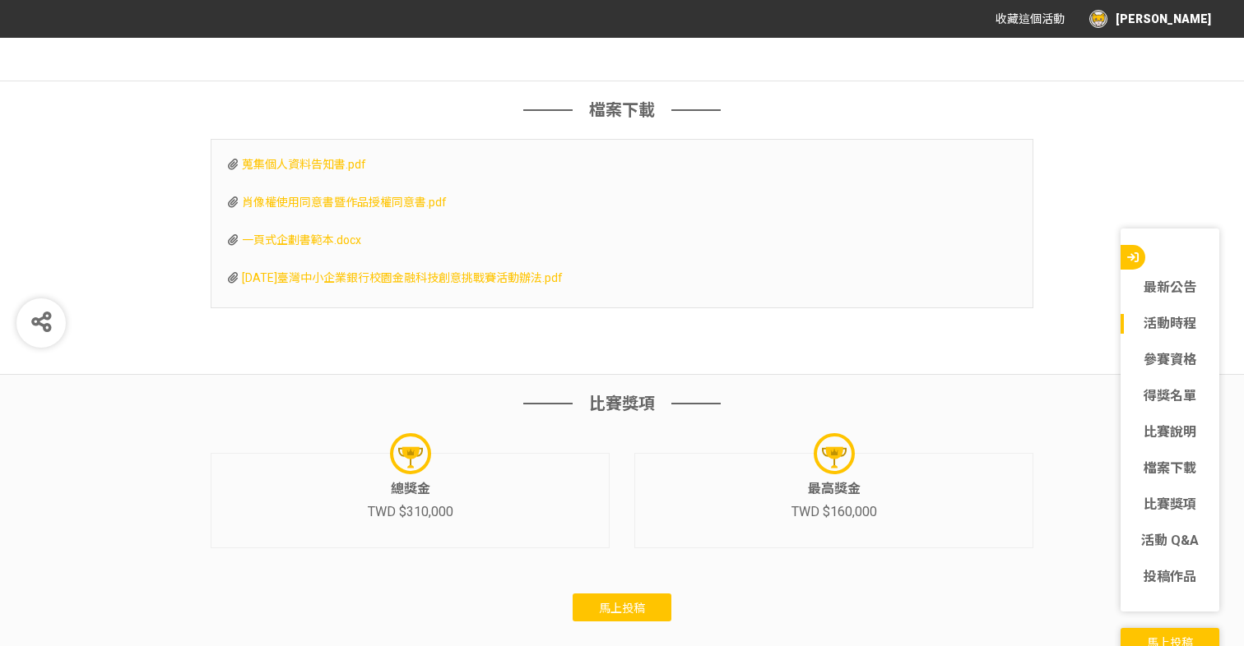
scroll to position [4895, 0]
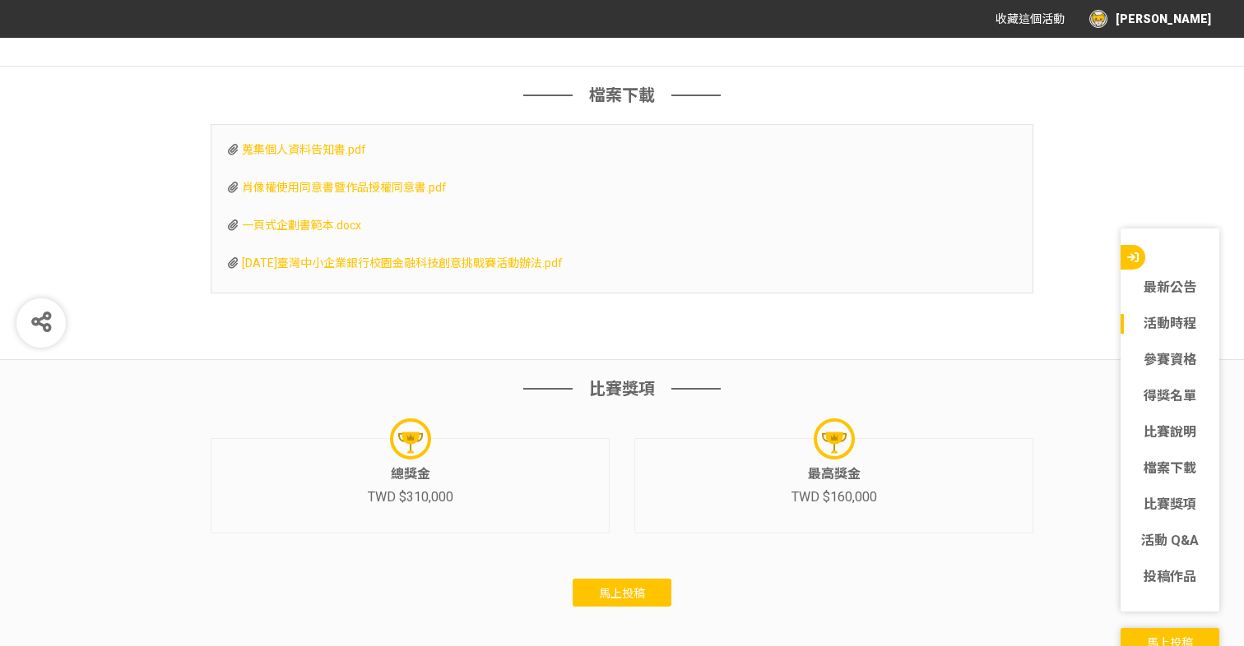
click at [346, 270] on span "[DATE]臺灣中小企業銀行校園金融科技創意挑戰賽活動辦法.pdf" at bounding box center [402, 263] width 321 height 13
click at [1181, 545] on link "活動 Q&A" at bounding box center [1169, 541] width 99 height 20
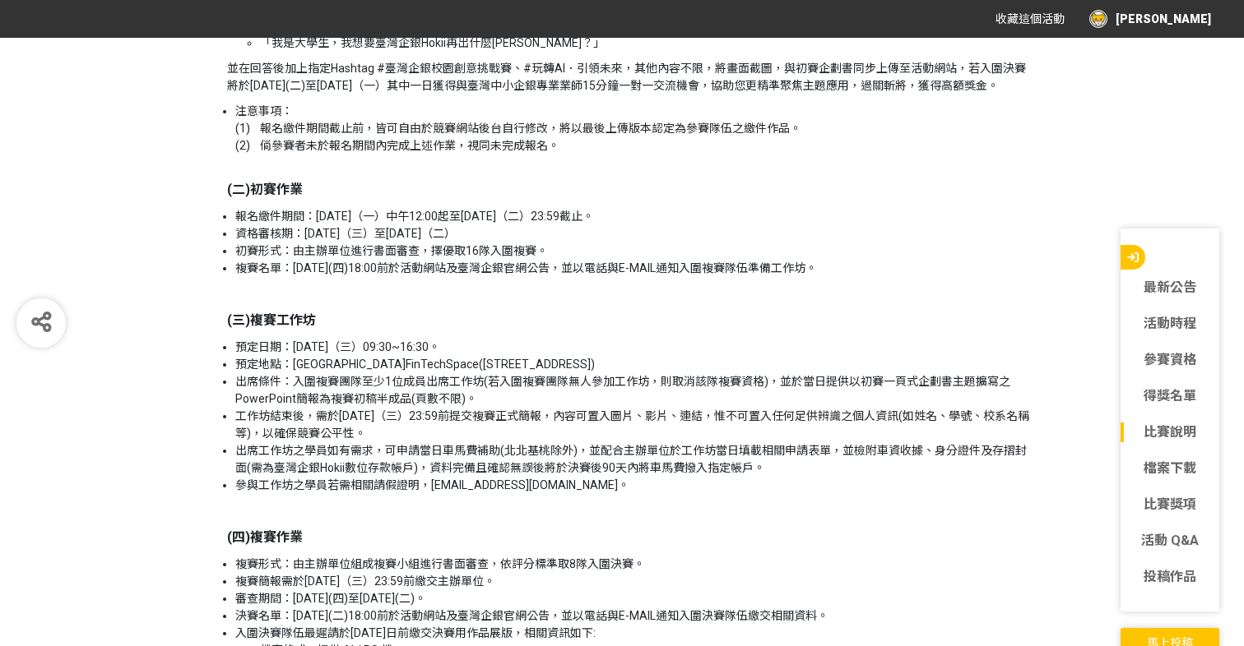
scroll to position [2388, 0]
click at [1187, 471] on link "檔案下載" at bounding box center [1169, 469] width 99 height 20
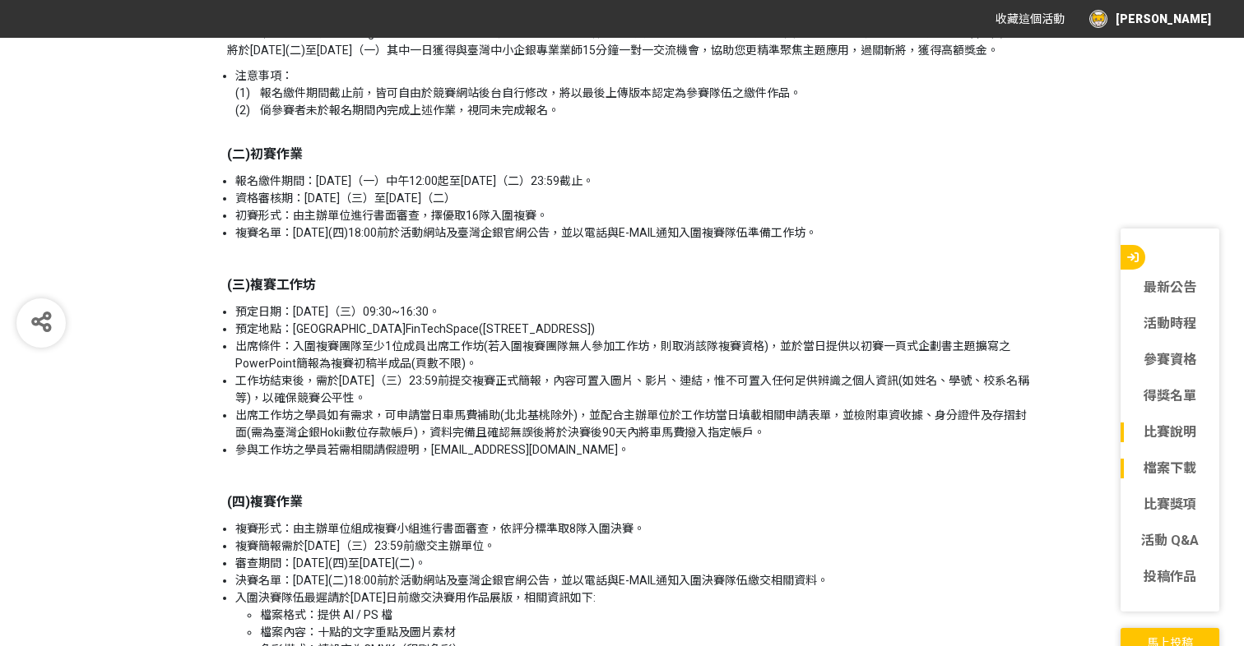
scroll to position [4895, 0]
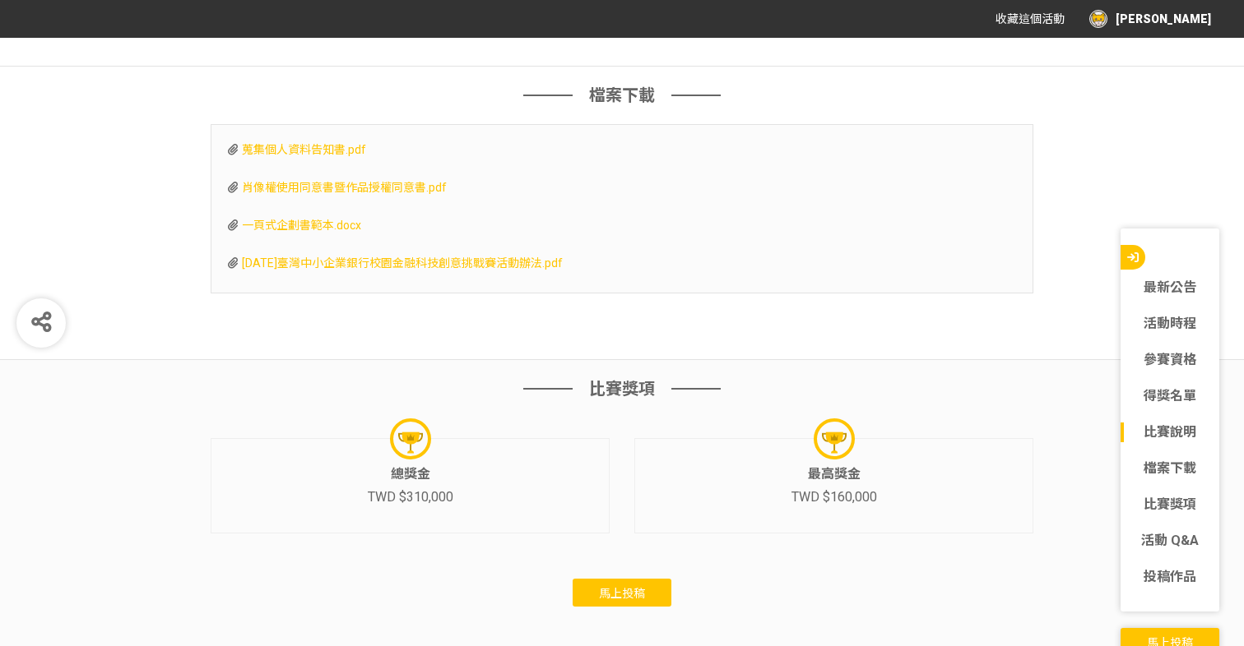
click at [323, 194] on span "肖像權使用同意書暨作品授權同意書.pdf" at bounding box center [344, 187] width 205 height 13
click at [375, 374] on div "比賽獎項 總獎金 TWD $310,000 最高獎金 TWD $160,000 馬上投稿" at bounding box center [622, 516] width 1244 height 313
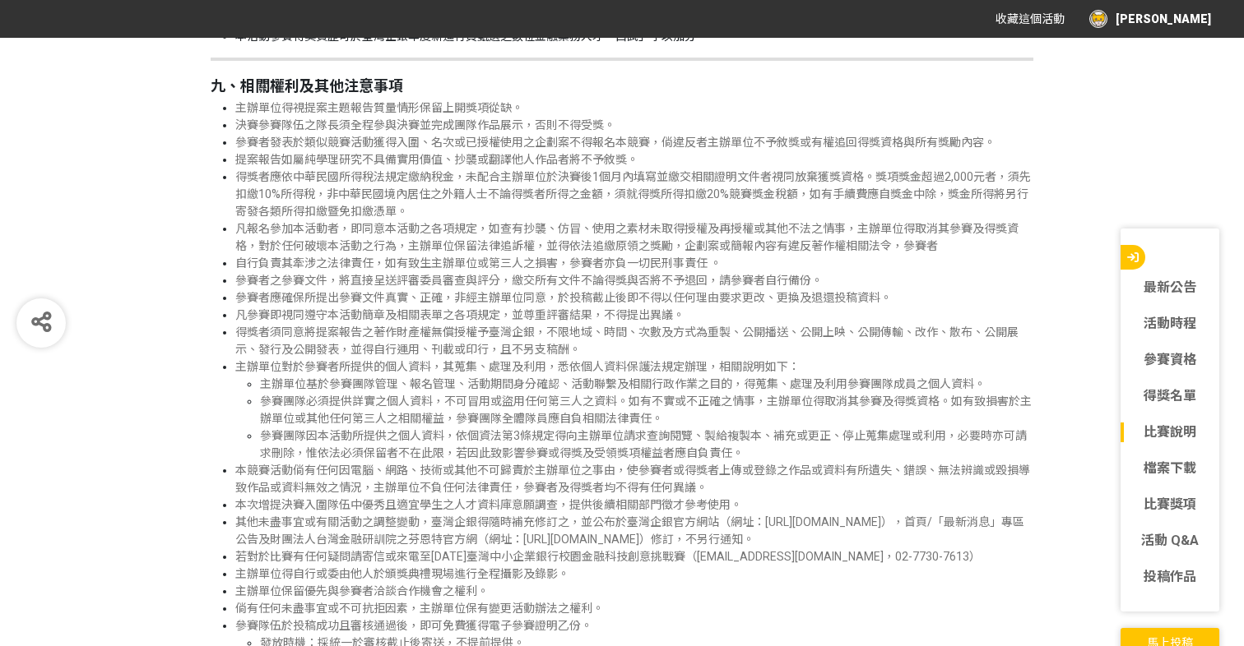
scroll to position [4032, 0]
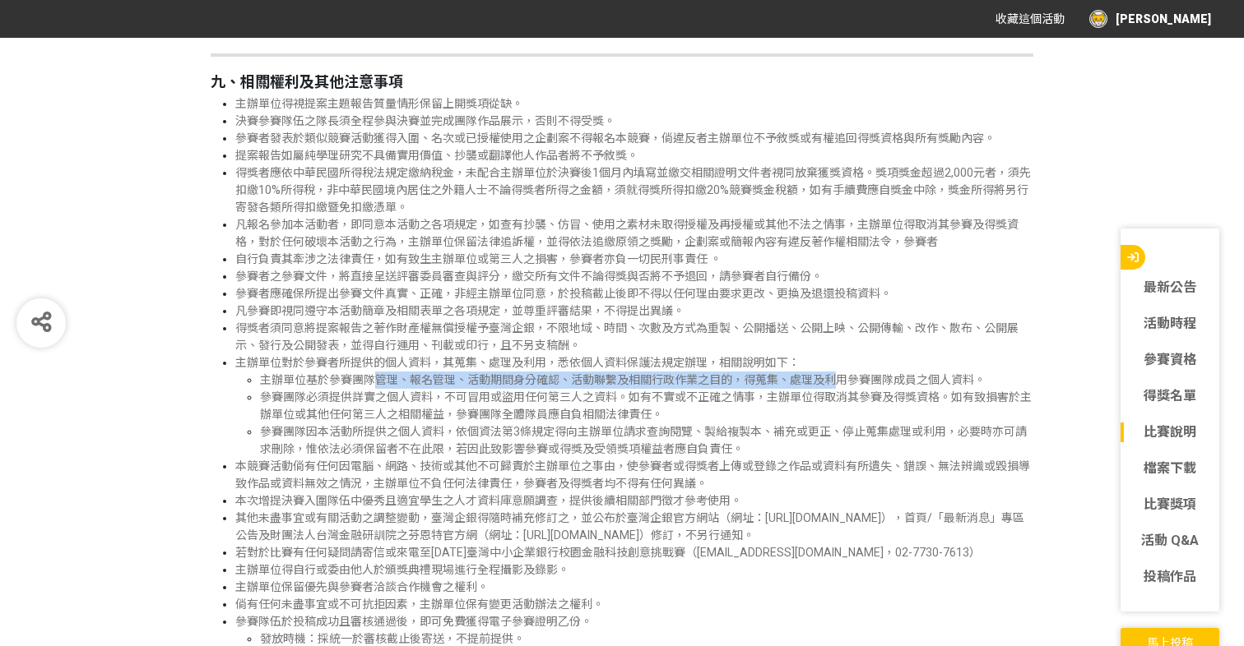
drag, startPoint x: 374, startPoint y: 395, endPoint x: 835, endPoint y: 395, distance: 460.6
click at [835, 387] on span "主辦單位基於參賽團隊管理、報名管理、活動期間身分確認、活動聯繫及相關行政作業之目的，得蒐集、處理及利用參賽團隊成員之個人資料。" at bounding box center [622, 379] width 725 height 13
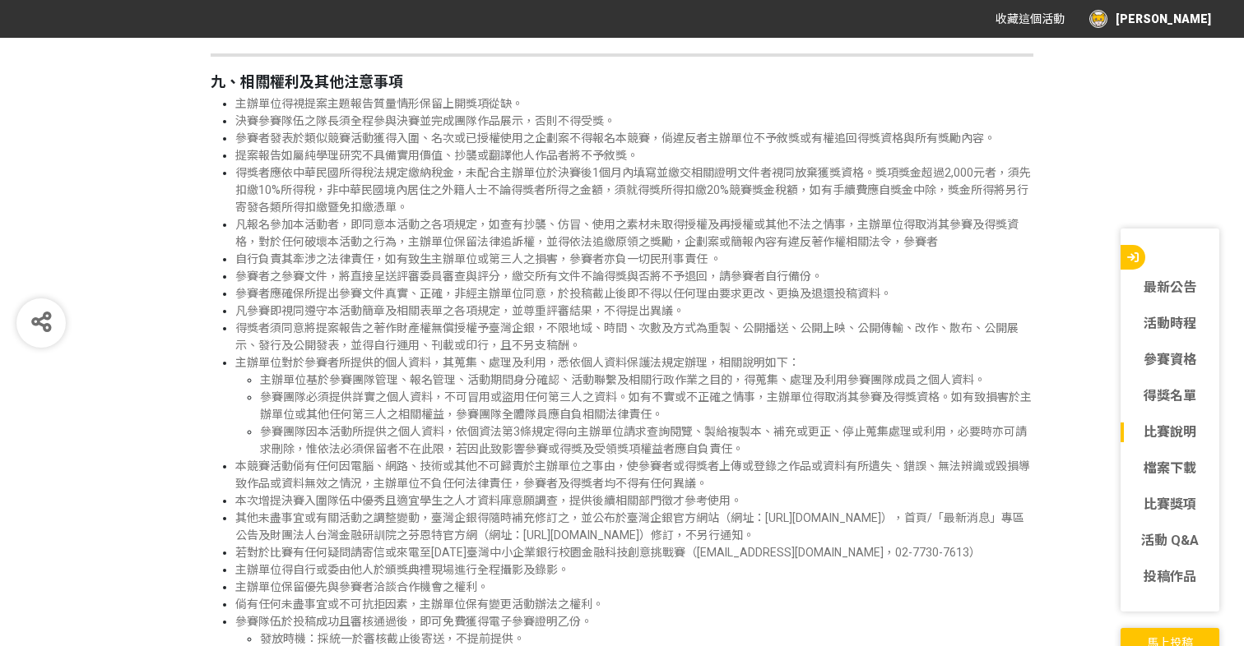
click at [770, 414] on span "參賽團隊必須提供詳實之個人資料，不可冒用或盜用任何第三人之資料。如有不實或不正確之情事，主辦單位得取消其參賽及得獎資格。如有致損害於主辦單位或其他任何第三人之…" at bounding box center [645, 406] width 771 height 30
drag, startPoint x: 394, startPoint y: 432, endPoint x: 685, endPoint y: 432, distance: 291.1
click at [685, 424] on li "參賽團隊必須提供詳實之個人資料，不可冒用或盜用任何第三人之資料。如有不實或不正確之情事，主辦單位得取消其參賽及得獎資格。如有致損害於主辦單位或其他任何第三人之…" at bounding box center [646, 406] width 773 height 35
click at [663, 444] on span "參賽團隊因本活動所提供之個人資料，依個資法第3條規定得向主辦單位請求查詢閱覽、製給複製本、補充或更正、停止蒐集處理或利用，必要時亦可請求刪除，惟依法必須保留者…" at bounding box center [643, 440] width 767 height 30
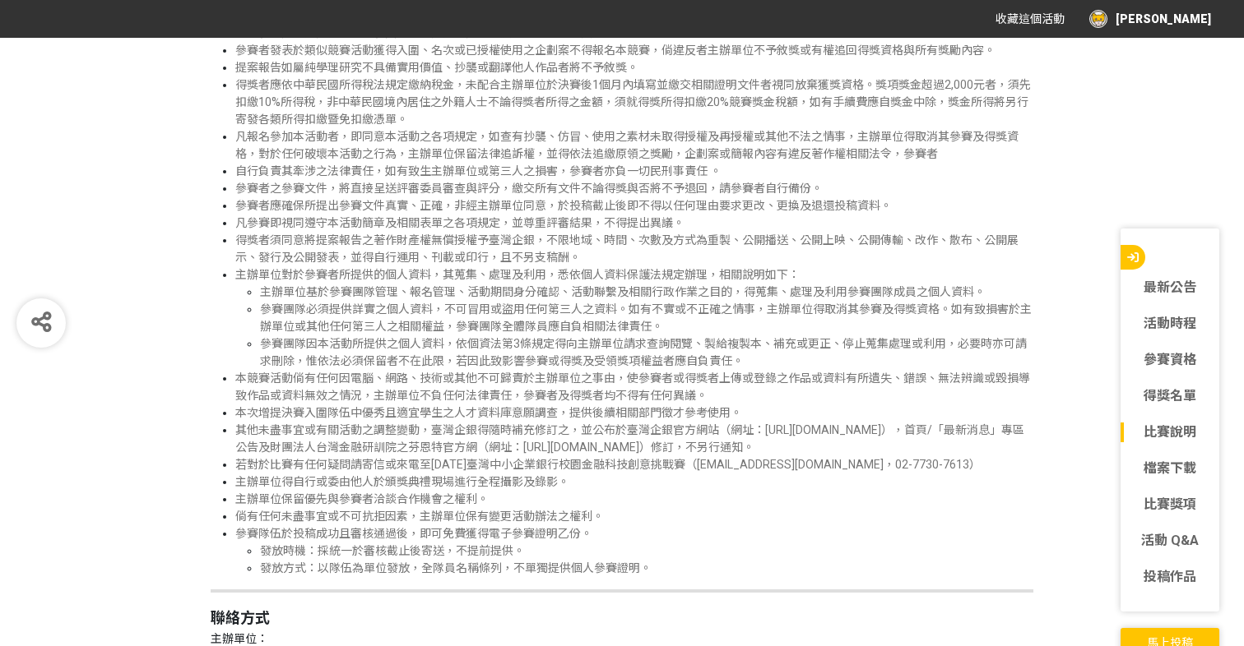
scroll to position [4120, 0]
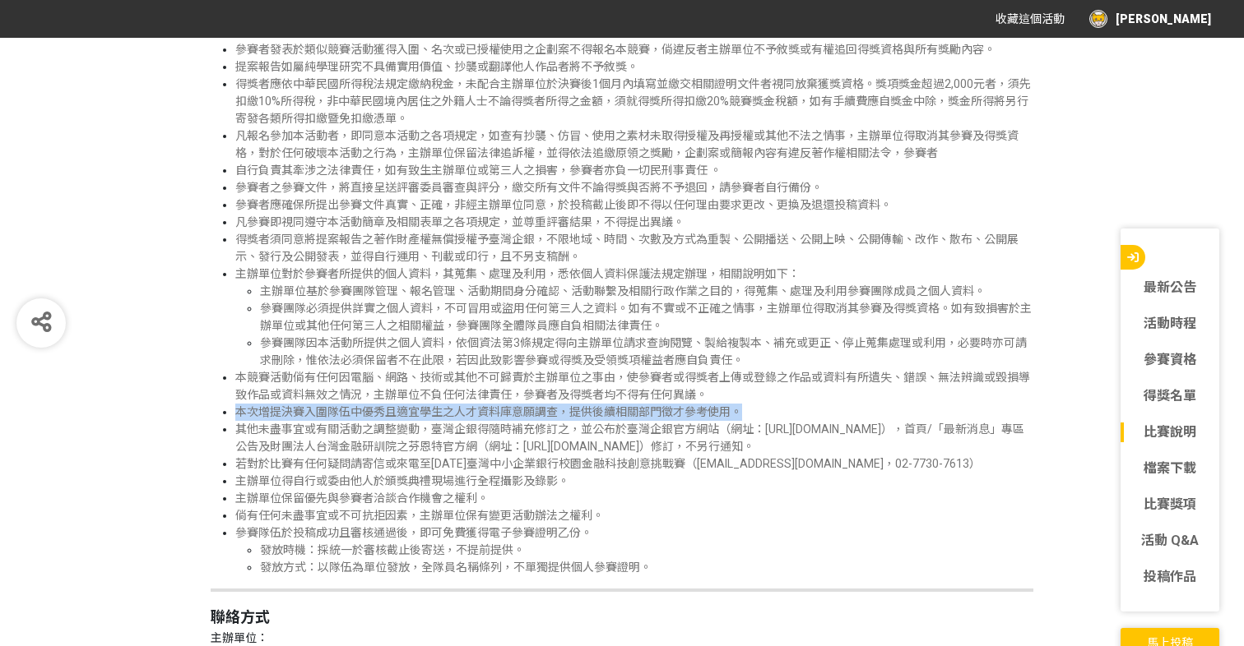
drag, startPoint x: 235, startPoint y: 428, endPoint x: 982, endPoint y: 432, distance: 746.8
click at [982, 421] on li "本次增提決賽入圍隊伍中優秀且適宜學生之人才資料庫意願調查，提供後續相關部門徵才參考使用。" at bounding box center [634, 412] width 798 height 17
copy span "本次增提決賽入圍隊伍中優秀且適宜學生之人才資料庫意願調查，提供後續相關部門徵才參考使用。"
click at [594, 470] on span "若對於比賽有任何疑問請寄信或來電至[DATE]臺灣中小企業銀行校園金融科技創意挑戰賽（[EMAIL_ADDRESS][DOMAIN_NAME]，02-7730…" at bounding box center [607, 463] width 745 height 13
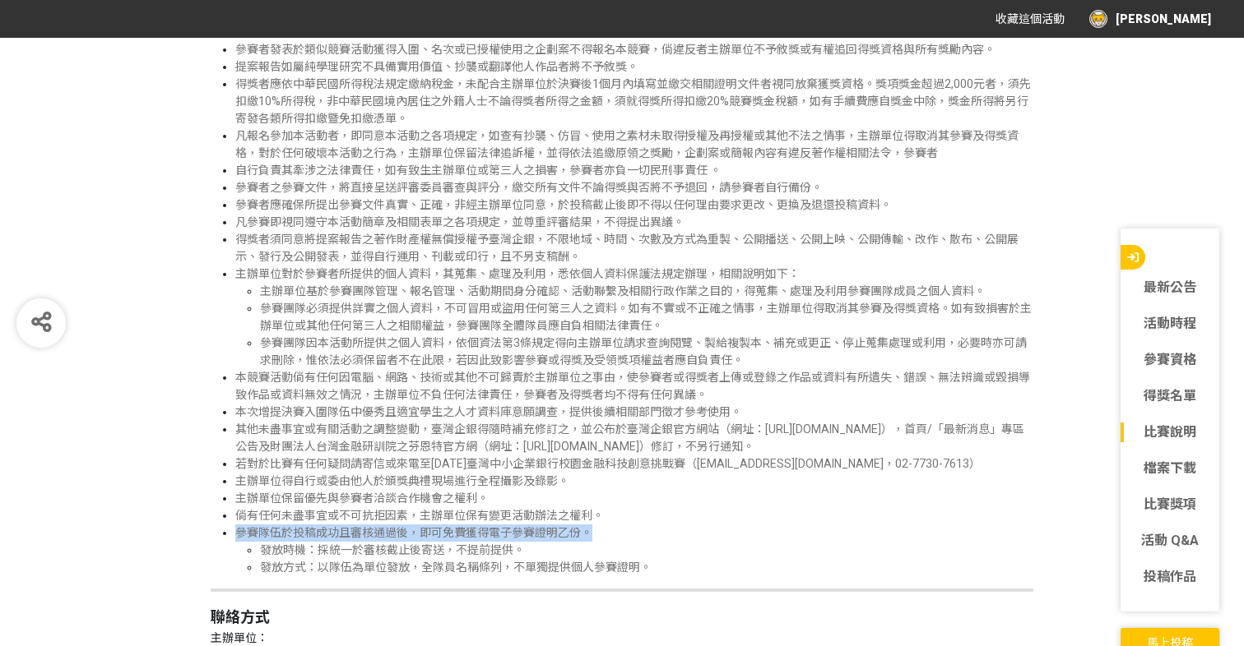
drag, startPoint x: 239, startPoint y: 544, endPoint x: 594, endPoint y: 552, distance: 354.5
click at [594, 552] on li "參賽隊伍於投稿成功且審核通過後，即可免費獲得電子參賽證明乙份。 發放時機：採統一於審核截止後寄送，不提前提供。 發放方式：以隊伍為單位發放，全隊員名稱條列，不…" at bounding box center [634, 551] width 798 height 52
copy span "參賽隊伍於投稿成功且審核通過後，即可免費獲得電子參賽證明乙份。"
click at [500, 503] on li "主辦單位保留優先與參賽者洽談合作機會之權利。" at bounding box center [634, 498] width 798 height 17
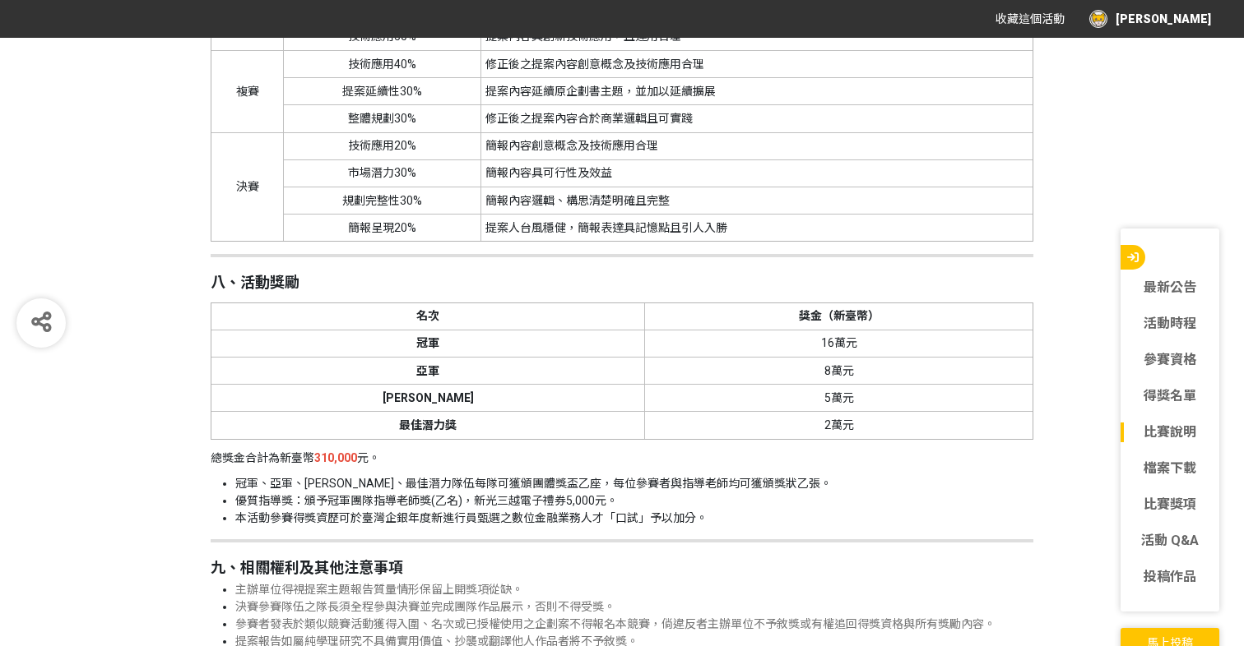
scroll to position [3585, 0]
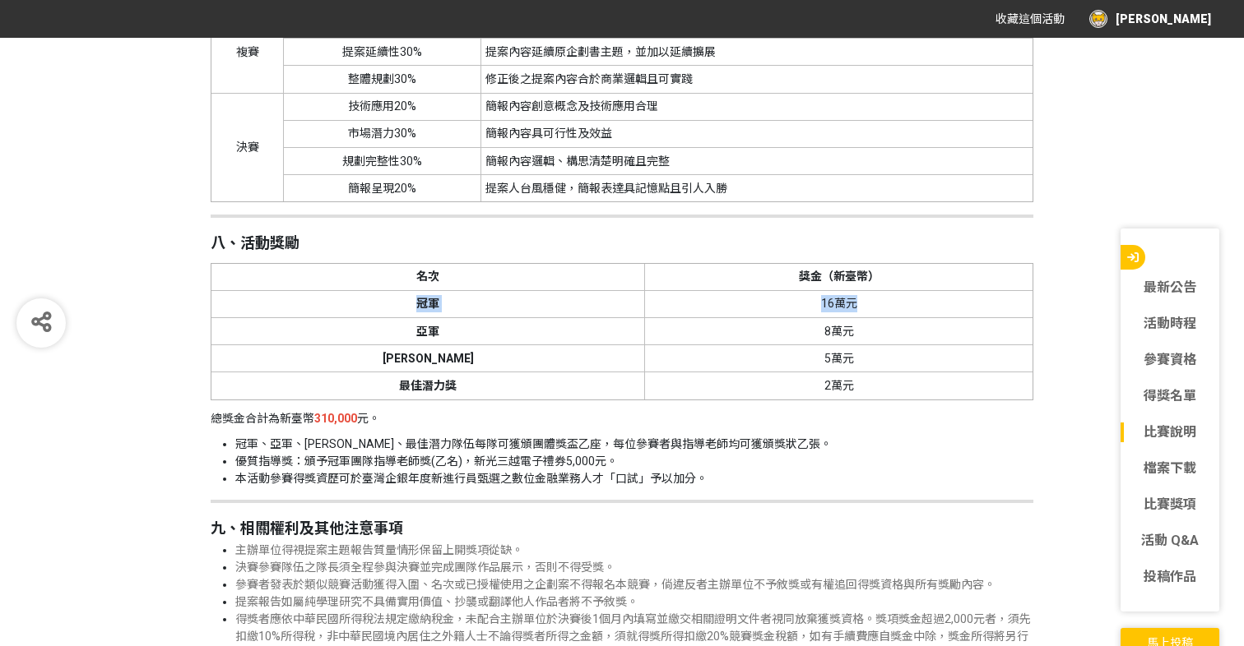
drag, startPoint x: 378, startPoint y: 320, endPoint x: 903, endPoint y: 326, distance: 524.7
click at [903, 317] on tr "冠軍 16萬元" at bounding box center [622, 303] width 822 height 27
click at [903, 317] on td "16萬元" at bounding box center [839, 303] width 388 height 27
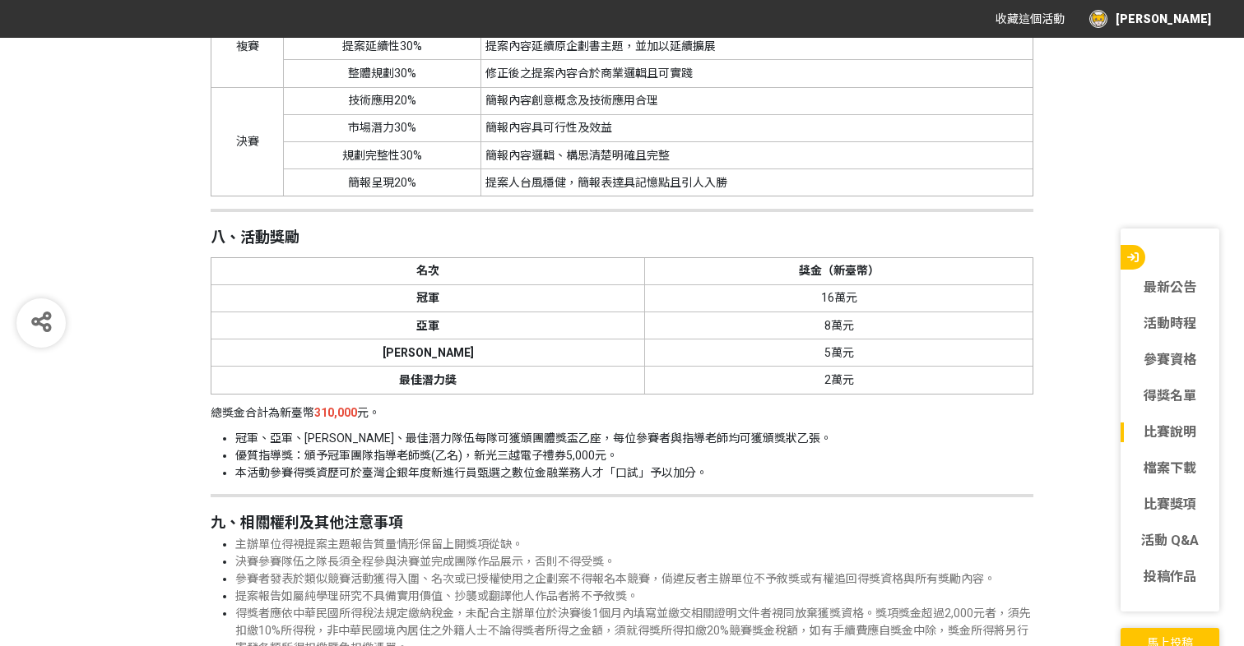
scroll to position [3597, 0]
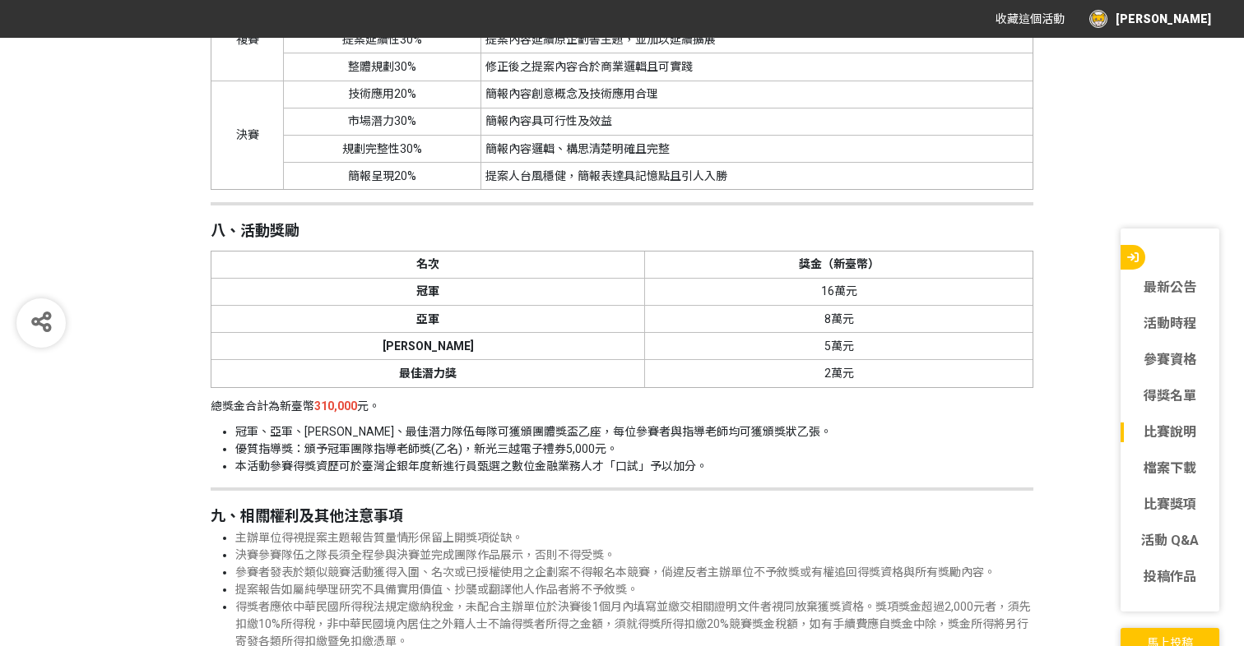
drag, startPoint x: 375, startPoint y: 308, endPoint x: 924, endPoint y: 408, distance: 557.7
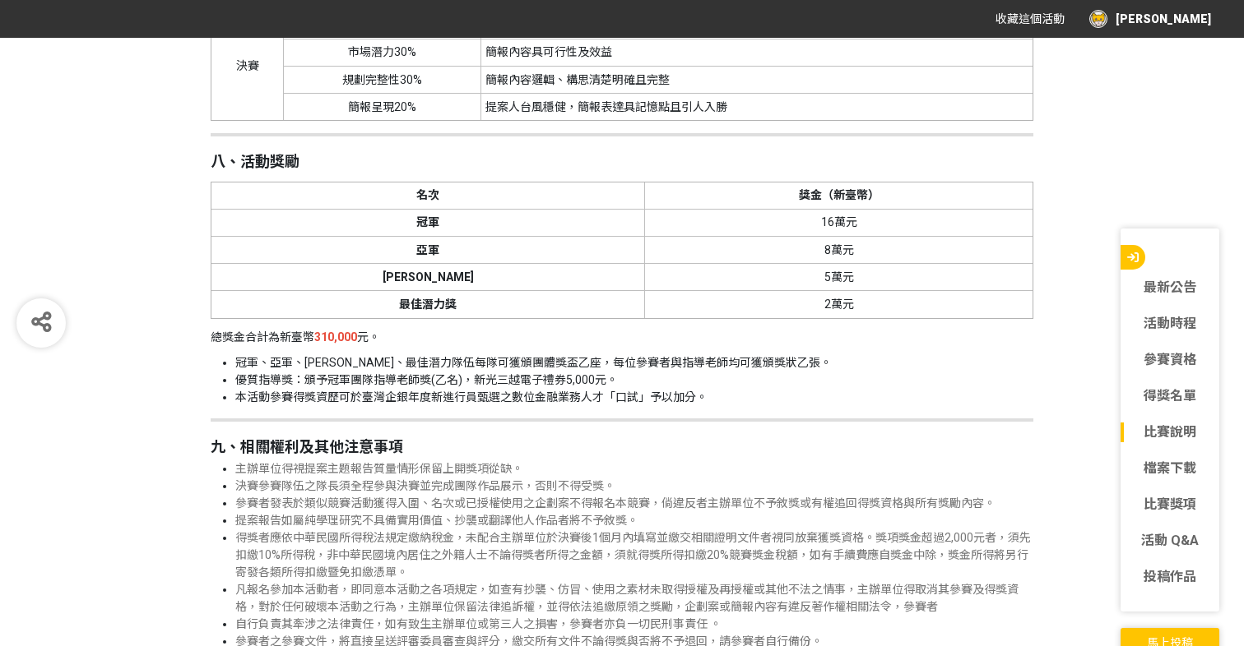
scroll to position [3668, 0]
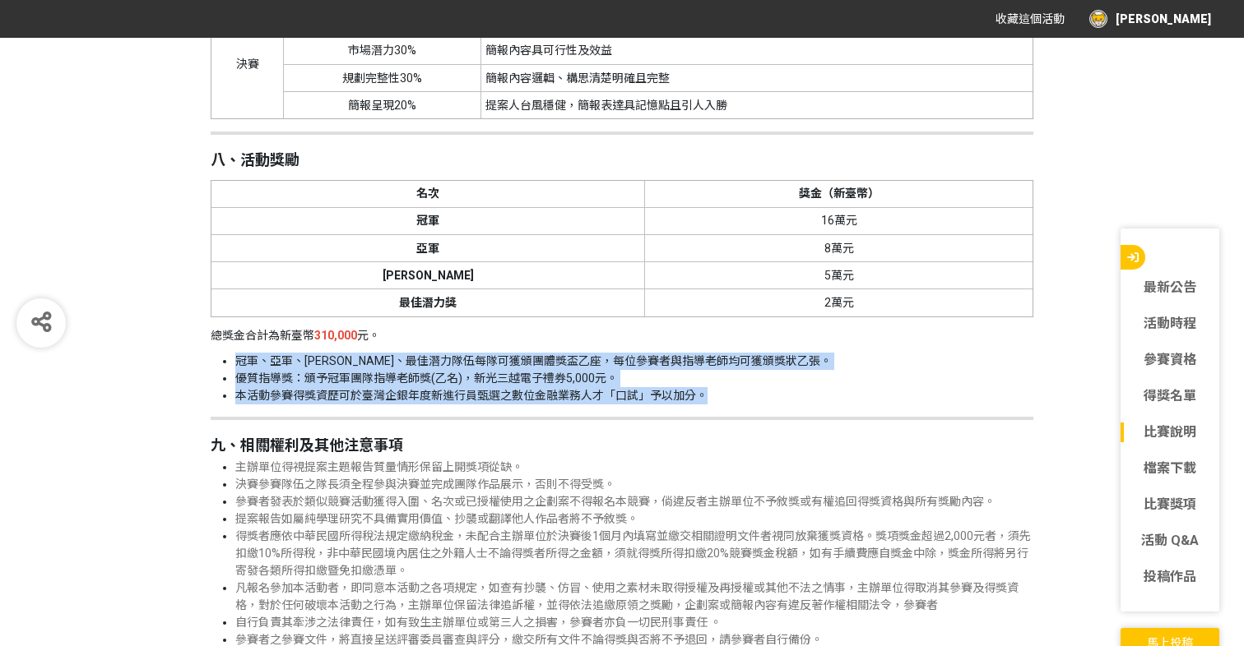
drag, startPoint x: 237, startPoint y: 373, endPoint x: 716, endPoint y: 405, distance: 480.5
click at [716, 405] on ul "冠軍、亞軍、[PERSON_NAME]、最佳潛力隊伍每隊可獲頒團體獎盃乙座，每位參賽者與指導老師均可獲頒獎狀乙張。 優質指導獎：頒予冠軍團隊指導老師獎(乙名)…" at bounding box center [622, 379] width 822 height 52
click at [716, 405] on li "本活動參賽得獎資歷可於臺灣企銀年度新進行員甄選之數位金融業務人才「口試」予以加分。" at bounding box center [634, 395] width 798 height 17
drag, startPoint x: 707, startPoint y: 406, endPoint x: 200, endPoint y: 350, distance: 510.6
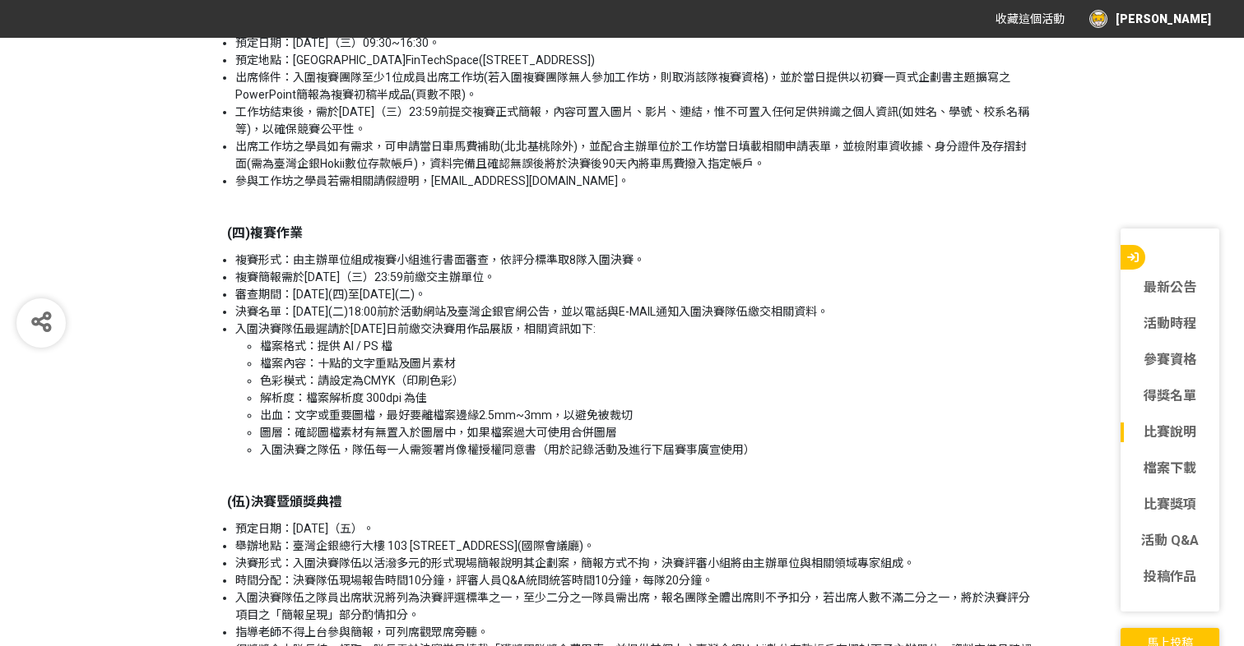
scroll to position [2694, 0]
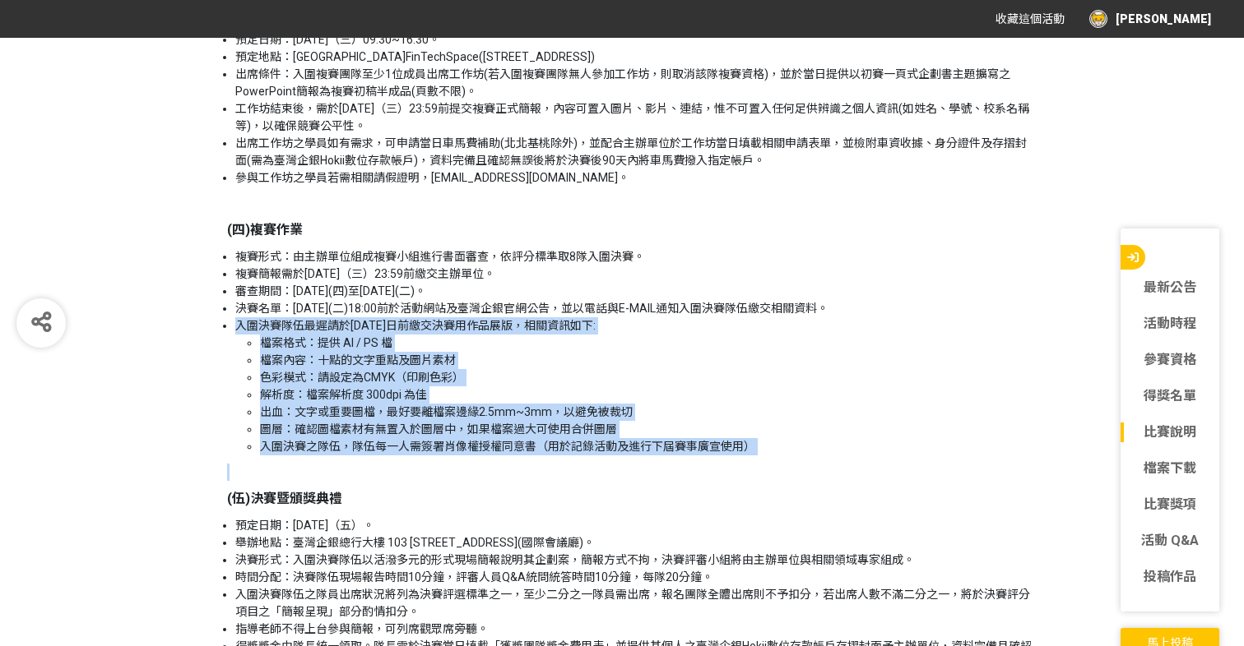
drag, startPoint x: 723, startPoint y: 480, endPoint x: 228, endPoint y: 346, distance: 512.9
click at [228, 345] on div "一、活動目的 為激發青年學子對金融科技的創新思維與實踐熱情，打造兼具創意與實務的產學交流平台，特舉辦「[DATE]臺灣中小企業銀行校園金融科技創意挑戰賽」。透…" at bounding box center [622, 590] width 822 height 3224
click at [393, 524] on div "一、活動目的 為激發青年學子對金融科技的創新思維與實踐熱情，打造兼具創意與實務的產學交流平台，特舉辦「[DATE]臺灣中小企業銀行校園金融科技創意挑戰賽」。透…" at bounding box center [622, 590] width 822 height 3224
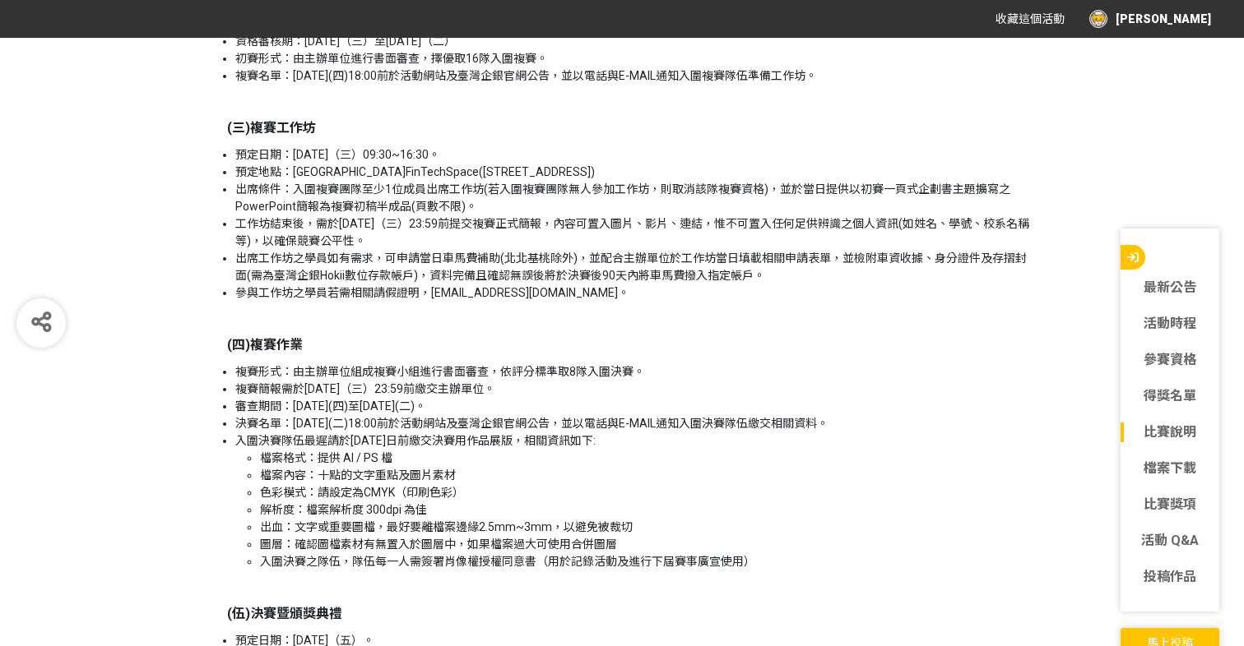
scroll to position [2573, 0]
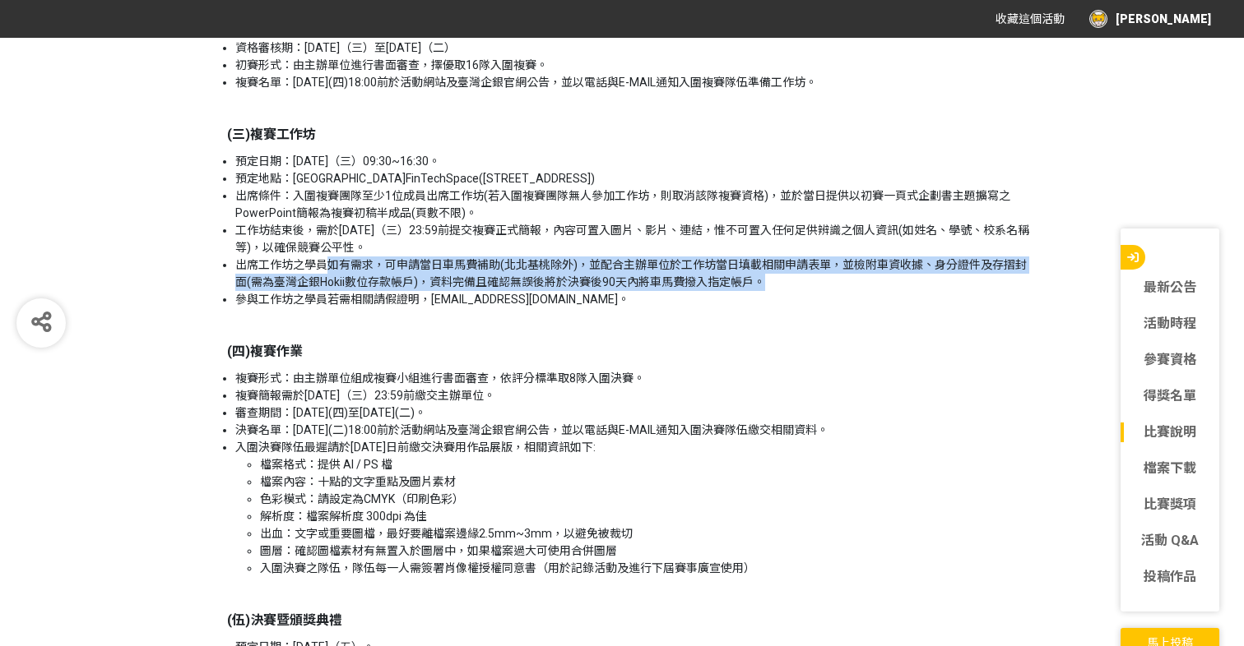
drag, startPoint x: 375, startPoint y: 282, endPoint x: 775, endPoint y: 296, distance: 399.9
click at [776, 291] on li "出席工作坊之學員如有需求，可申請當日車馬費補助(北北基桃除外)，並配合主辦單位於工作坊當日填載相關申請表單，並檢附車資收據、身分證件及存摺封面(需為臺灣企銀H…" at bounding box center [634, 274] width 798 height 35
click at [775, 291] on li "出席工作坊之學員如有需求，可申請當日車馬費補助(北北基桃除外)，並配合主辦單位於工作坊當日填載相關申請表單，並檢附車資收據、身分證件及存摺封面(需為臺灣企銀H…" at bounding box center [634, 274] width 798 height 35
drag, startPoint x: 764, startPoint y: 299, endPoint x: 228, endPoint y: 284, distance: 536.4
click at [228, 284] on ul "預定日期：[DATE]（三）09:30~16:30。 預定地點：金融科技創新園區FinTechSpace([STREET_ADDRESS]) 出席條件：入圍複…" at bounding box center [622, 230] width 822 height 155
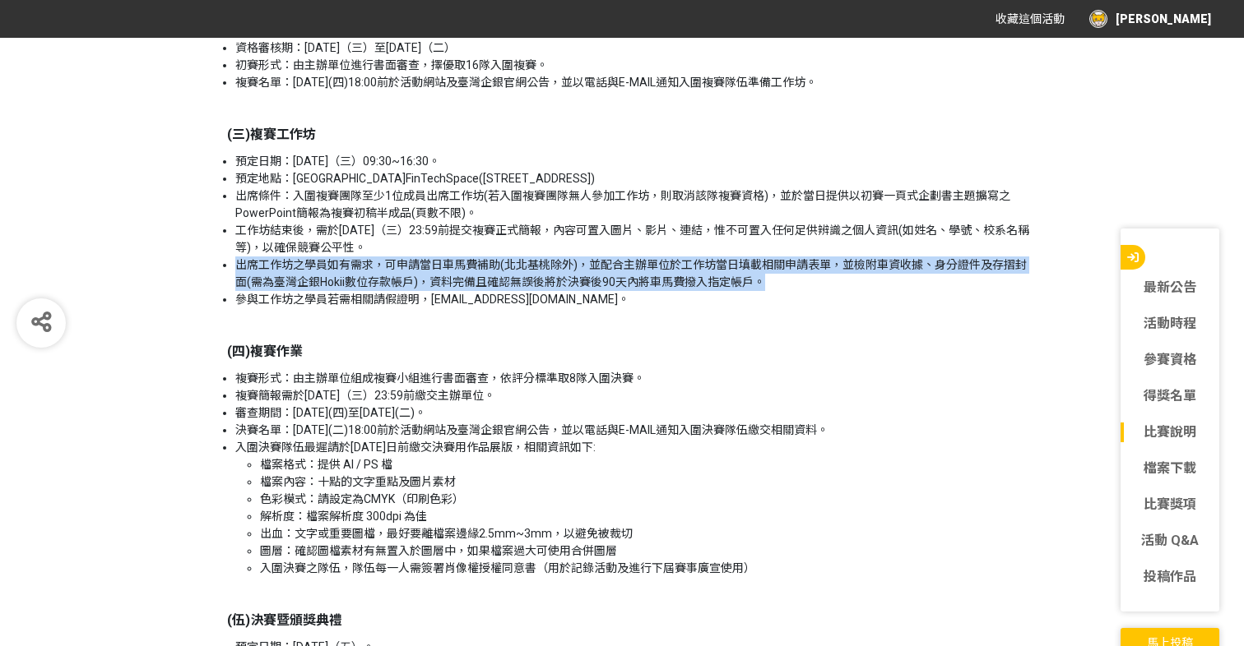
click at [343, 308] on li "參與工作坊之學員若需相關請假證明，[EMAIL_ADDRESS][DOMAIN_NAME]。" at bounding box center [634, 299] width 798 height 17
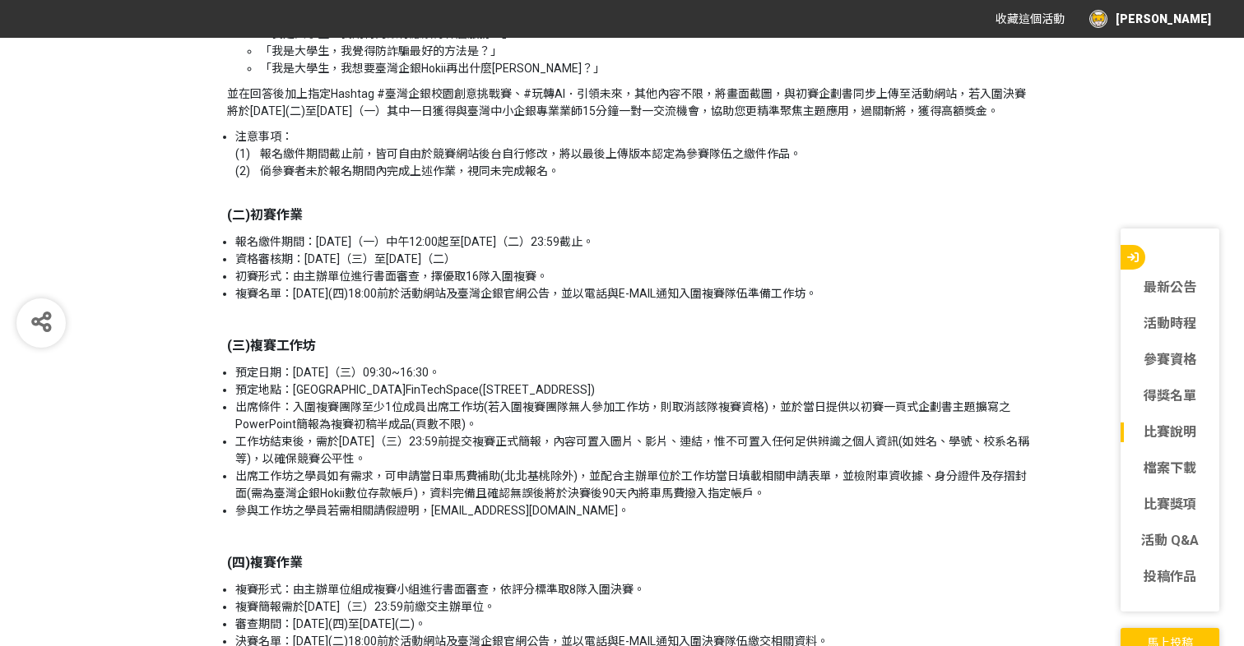
scroll to position [2363, 0]
drag, startPoint x: 286, startPoint y: 307, endPoint x: 896, endPoint y: 307, distance: 609.4
click at [896, 301] on li "複賽名單：[DATE](四)18:00前於活動網站及臺灣企銀官網公告，並以電話與E-MAIL通知入圍複賽隊伍準備工作坊。" at bounding box center [634, 292] width 798 height 17
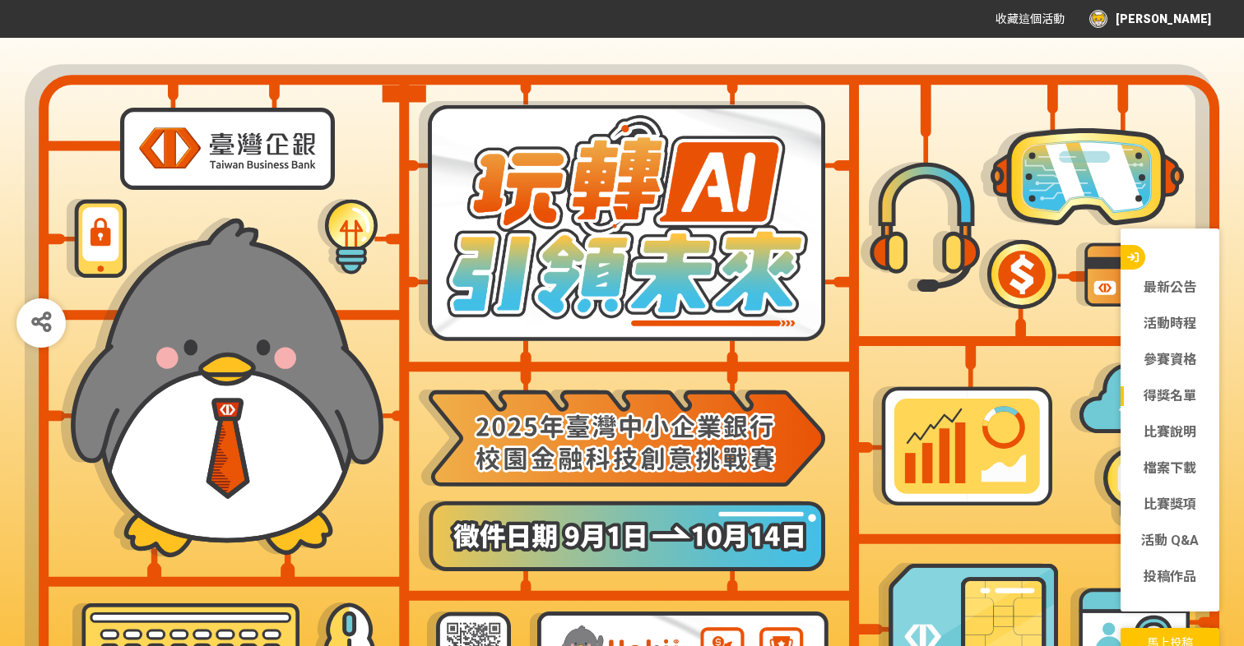
scroll to position [0, 0]
